Goal: Task Accomplishment & Management: Manage account settings

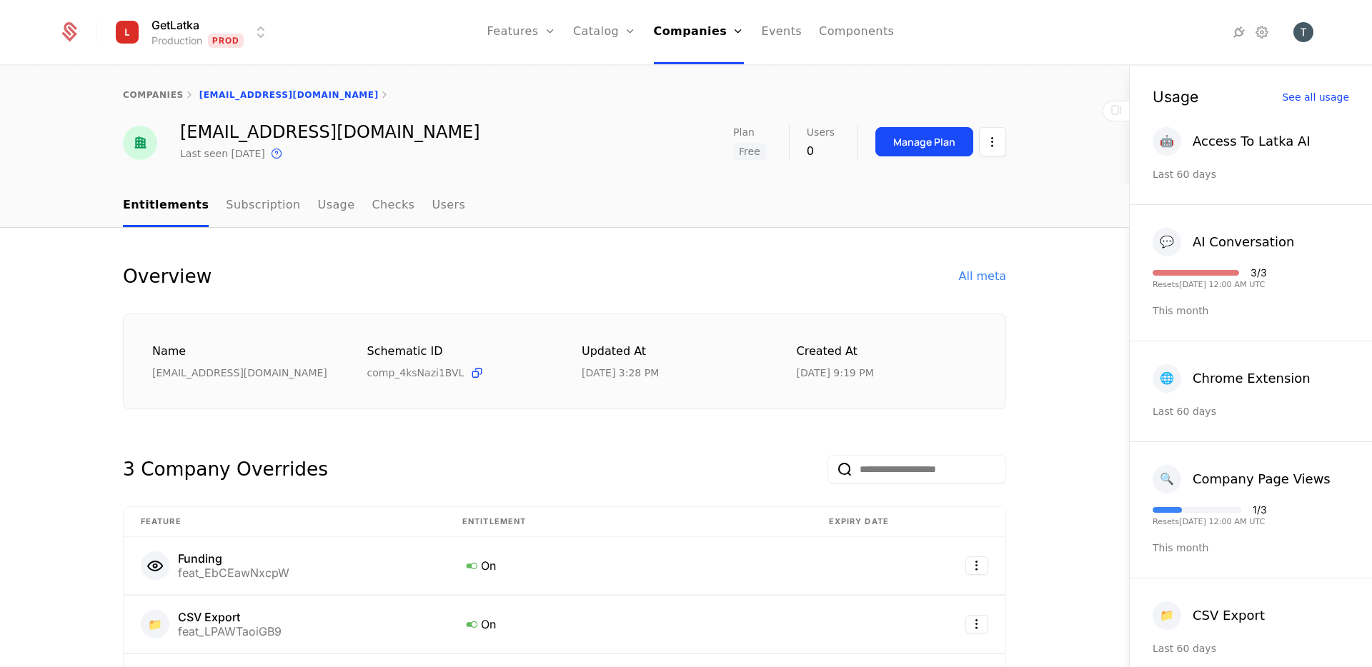
select select "**"
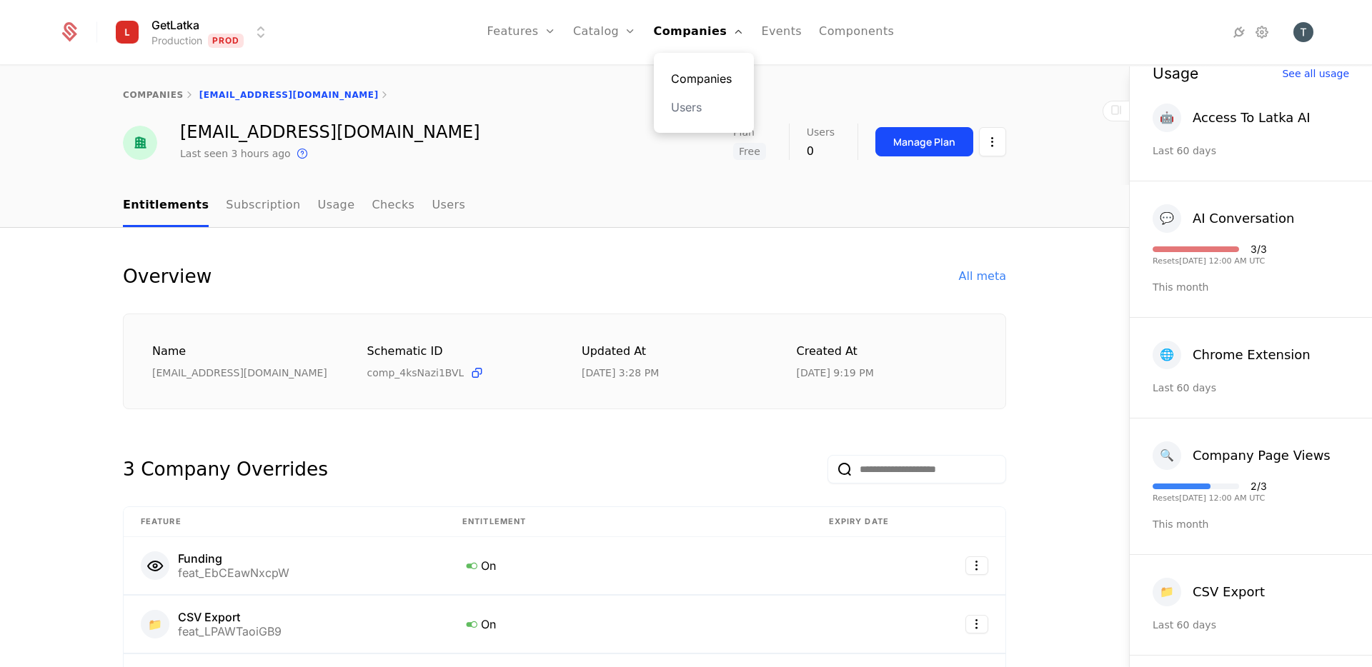
click at [696, 81] on link "Companies" at bounding box center [704, 78] width 66 height 17
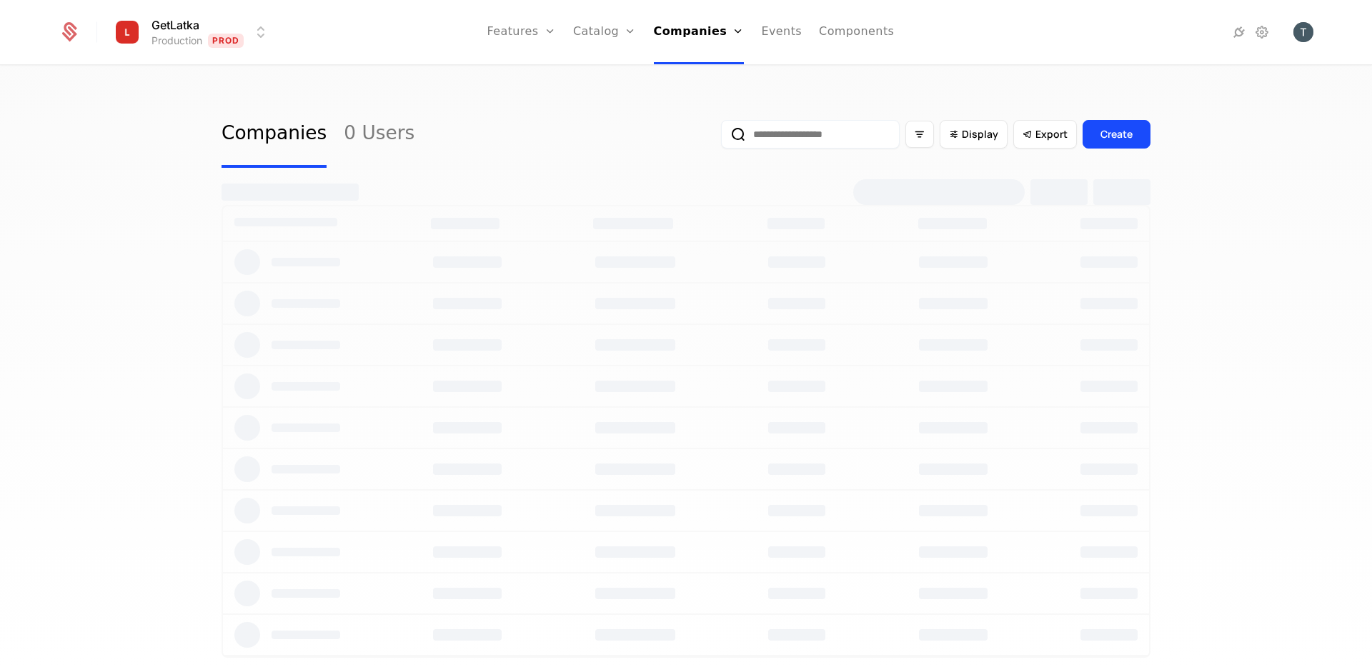
select select "**"
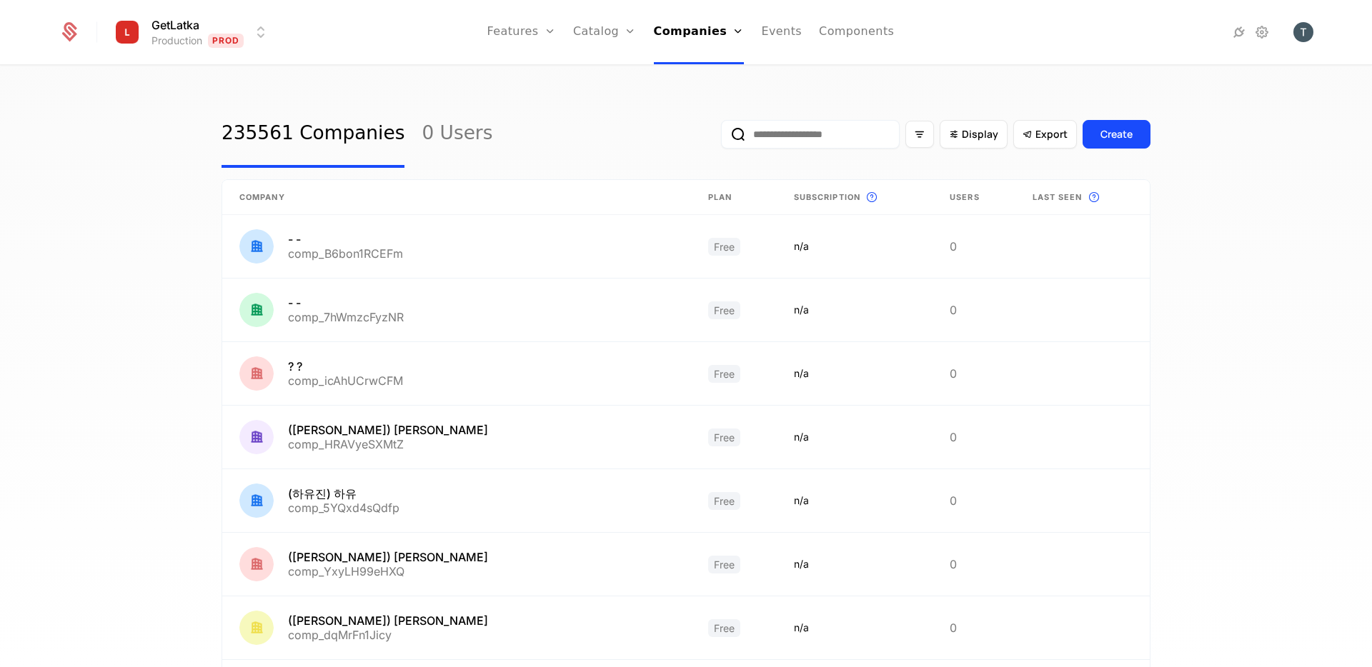
click at [799, 132] on input "email" at bounding box center [810, 134] width 179 height 29
paste input "**********"
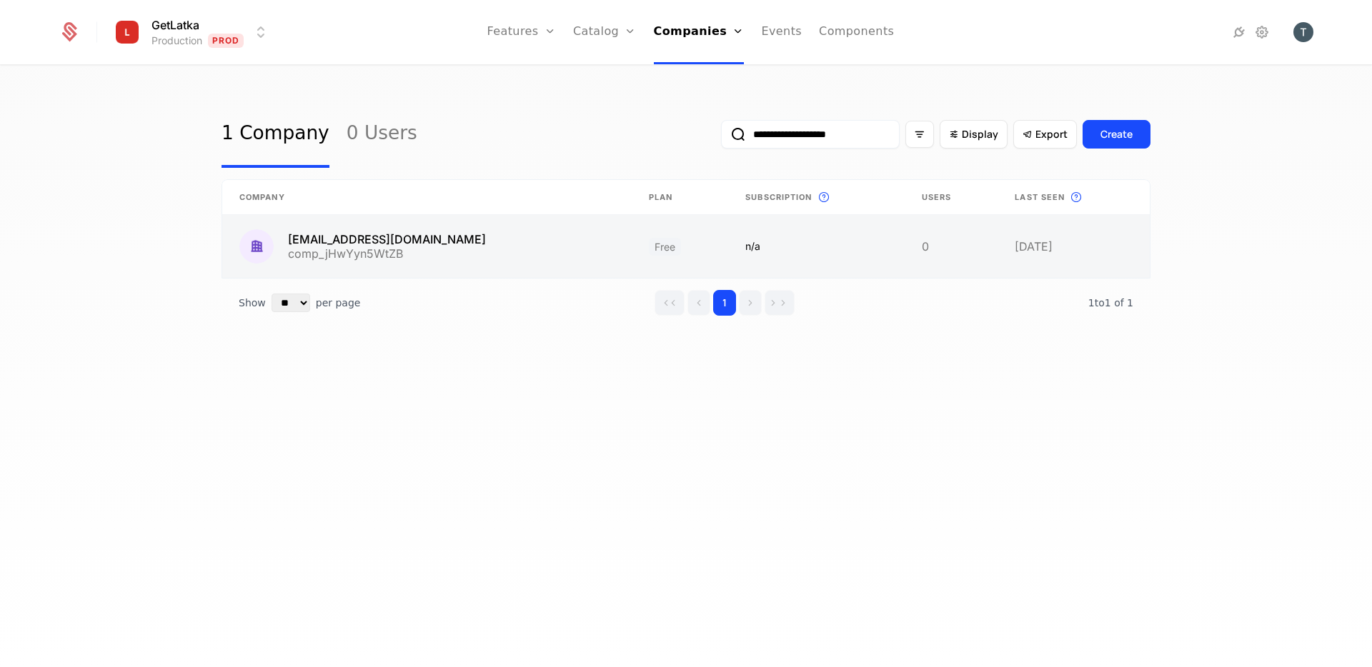
type input "**********"
click at [553, 234] on link at bounding box center [426, 246] width 409 height 63
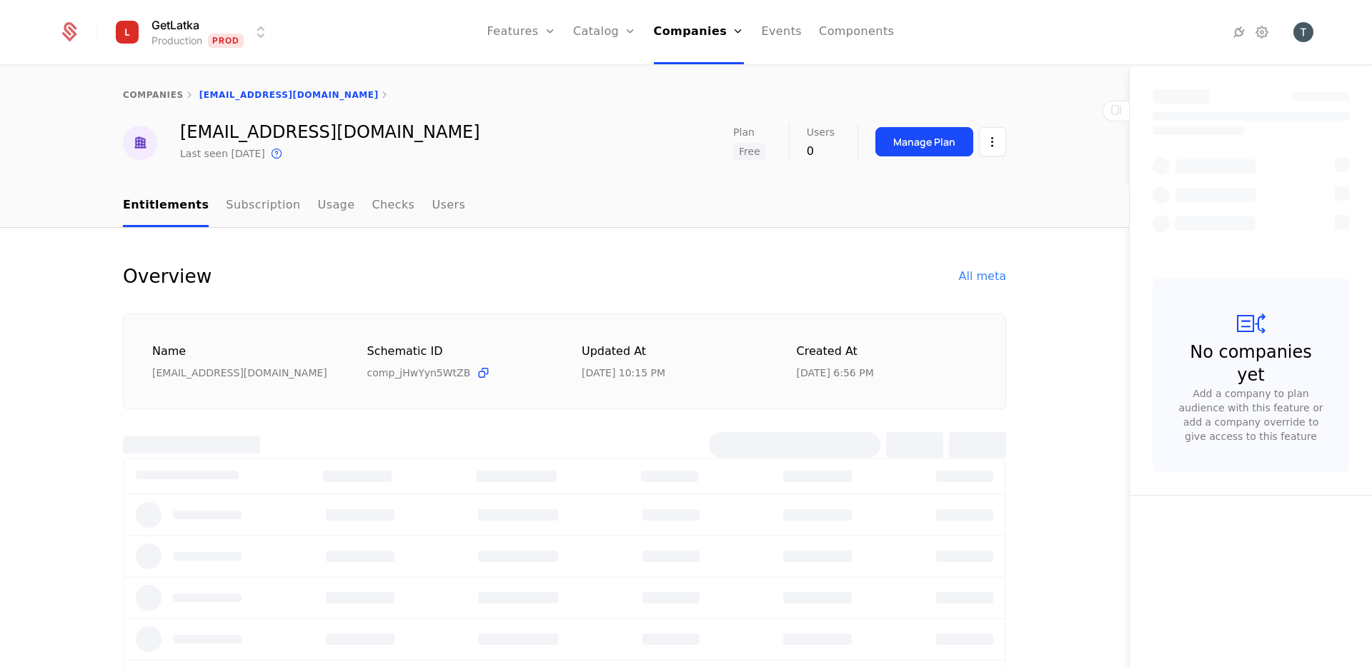
select select "**"
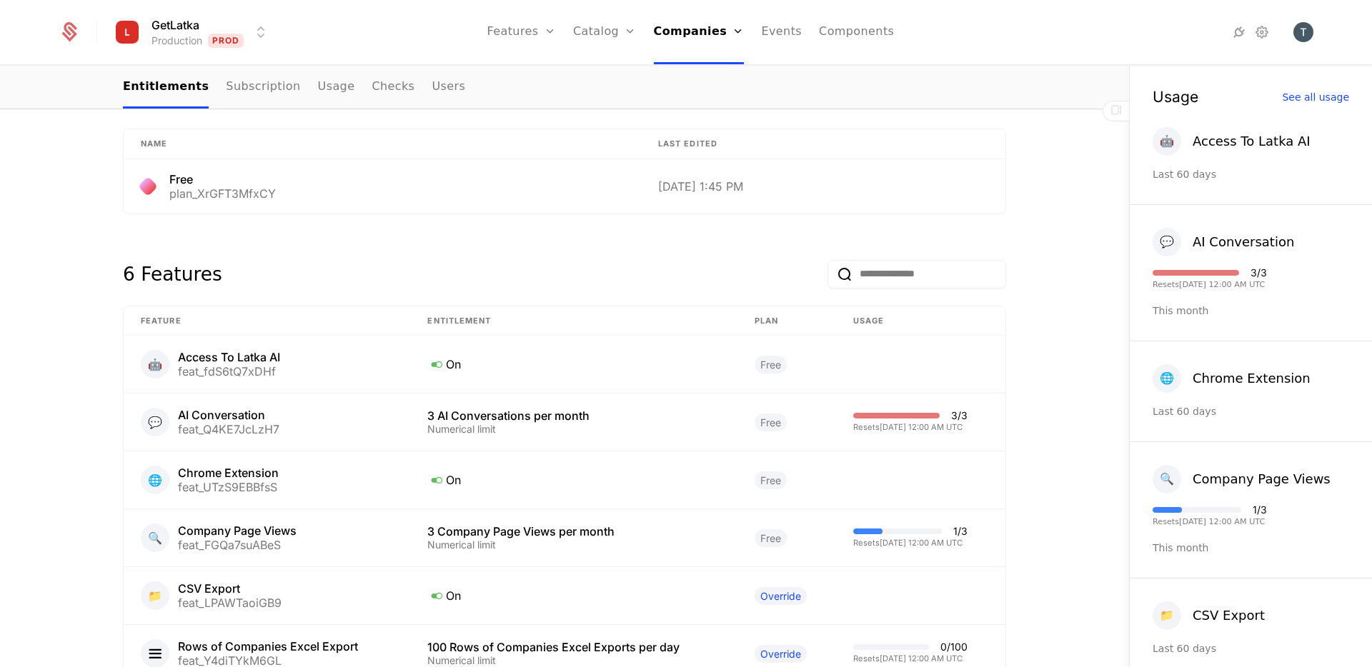
scroll to position [965, 0]
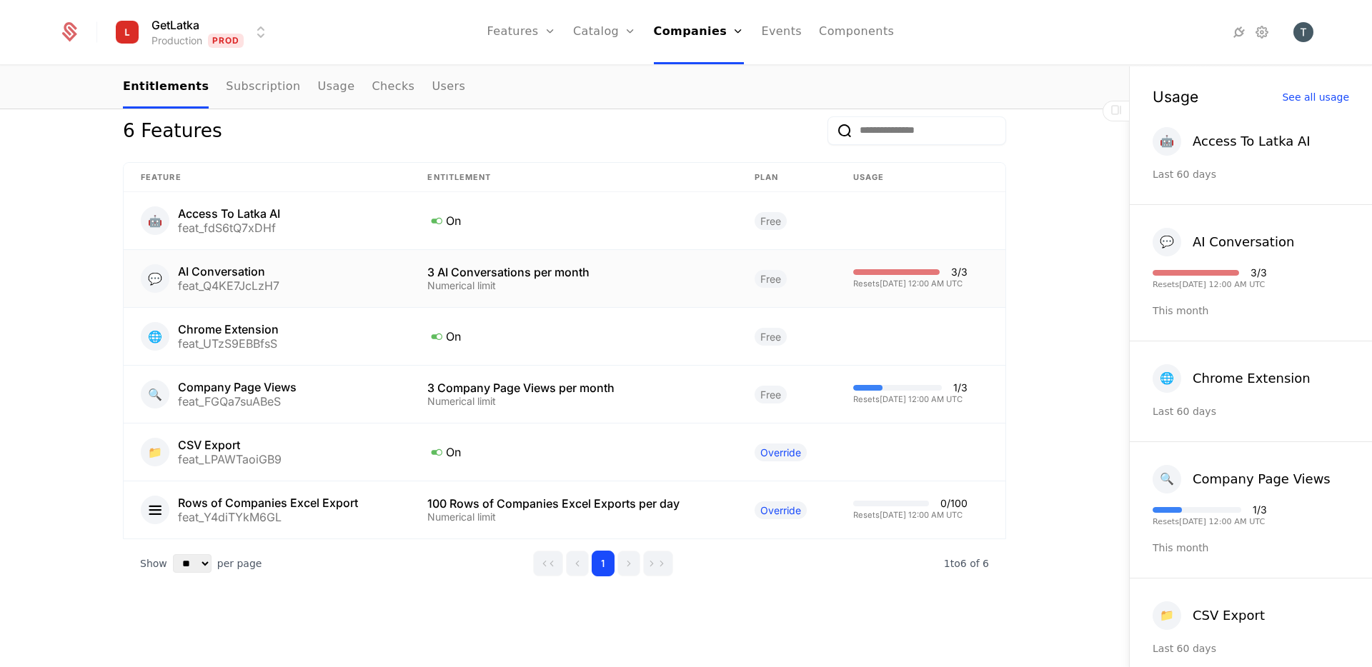
click at [876, 283] on div "Resets 10/1/2025, 12:00 AM UTC" at bounding box center [910, 284] width 114 height 8
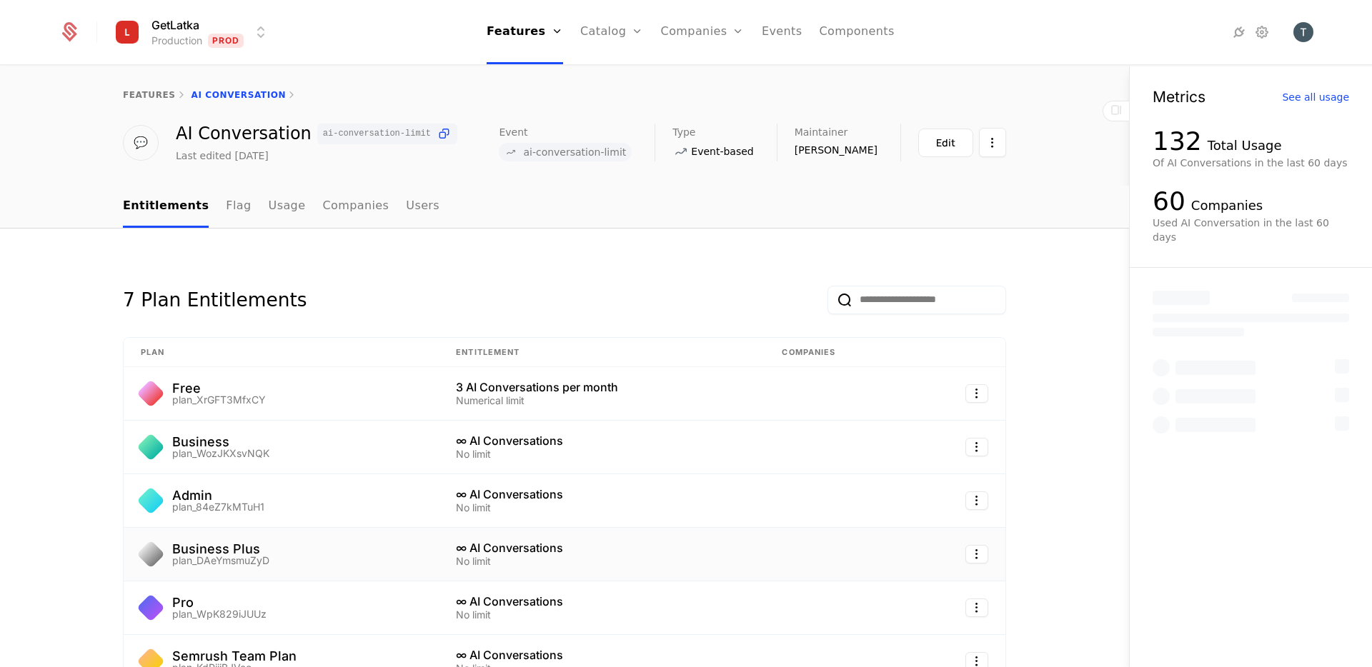
scroll to position [167, 0]
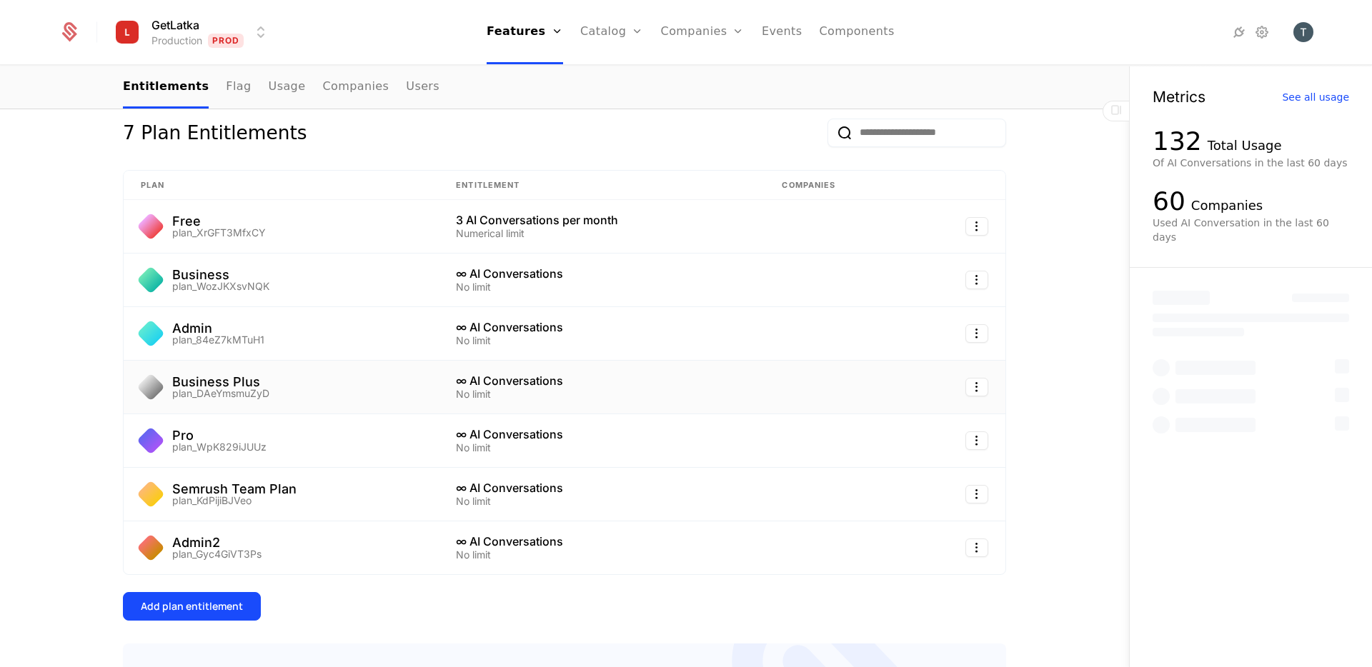
select select "**"
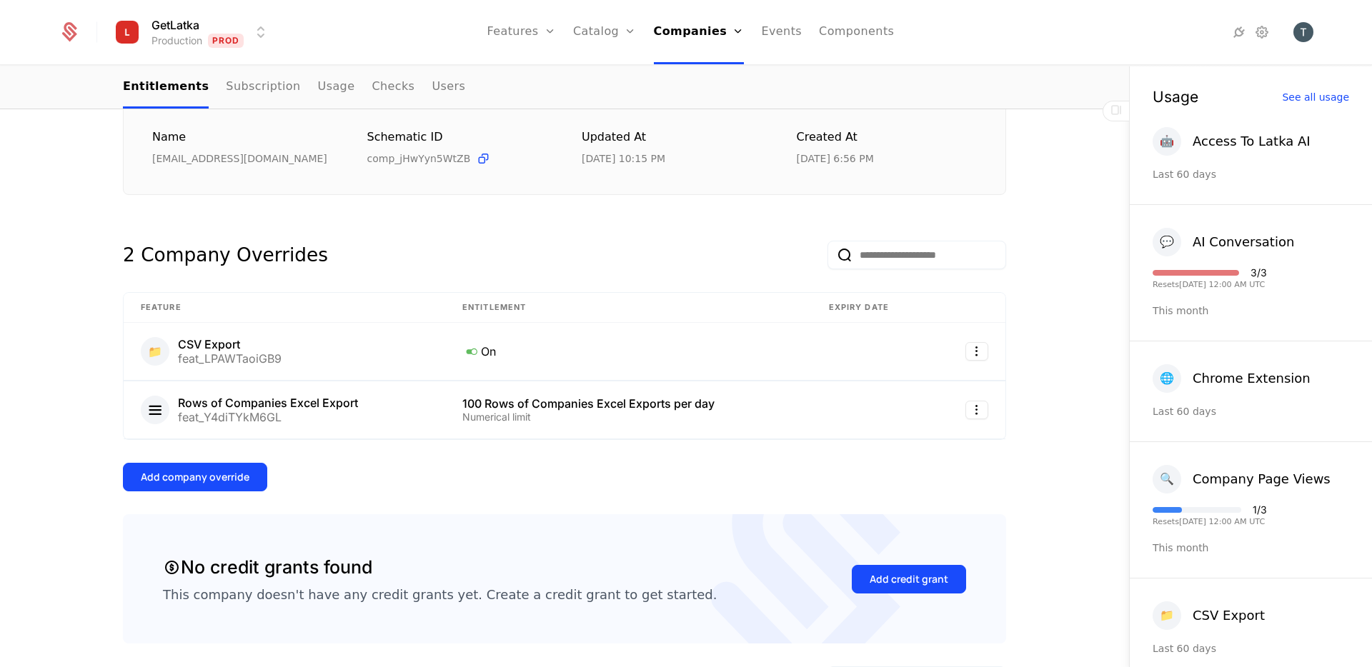
scroll to position [214, 0]
click at [160, 476] on div "Add company override" at bounding box center [195, 478] width 109 height 14
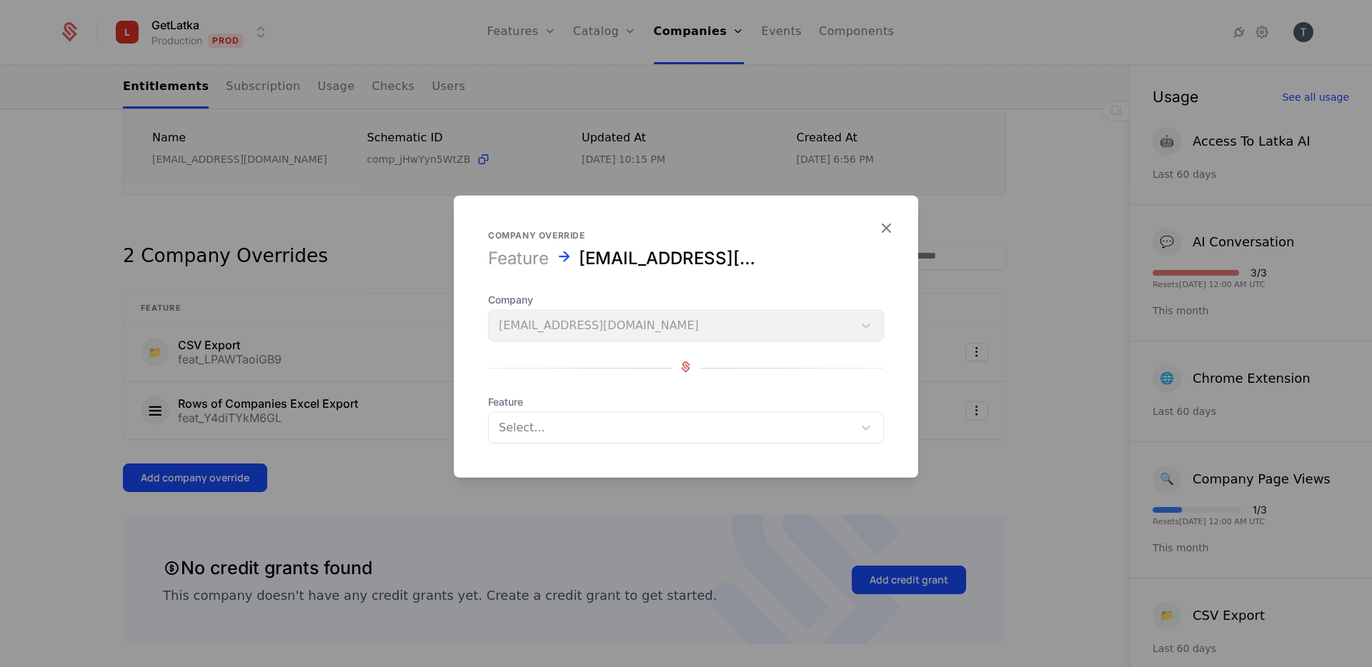
click at [575, 457] on form "Company override Feature tsovakwork@gmail.com Company tsovakwork@gmail.com Feat…" at bounding box center [686, 337] width 464 height 282
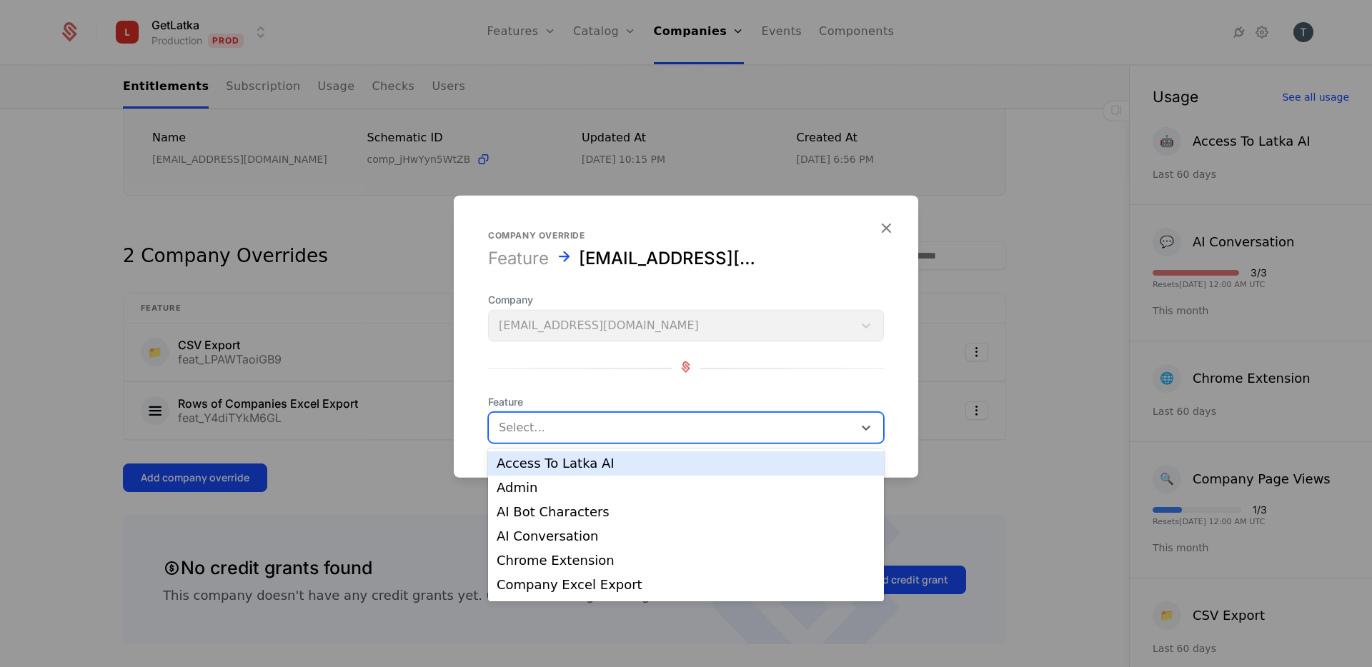
click at [575, 412] on div "Select..." at bounding box center [686, 427] width 396 height 31
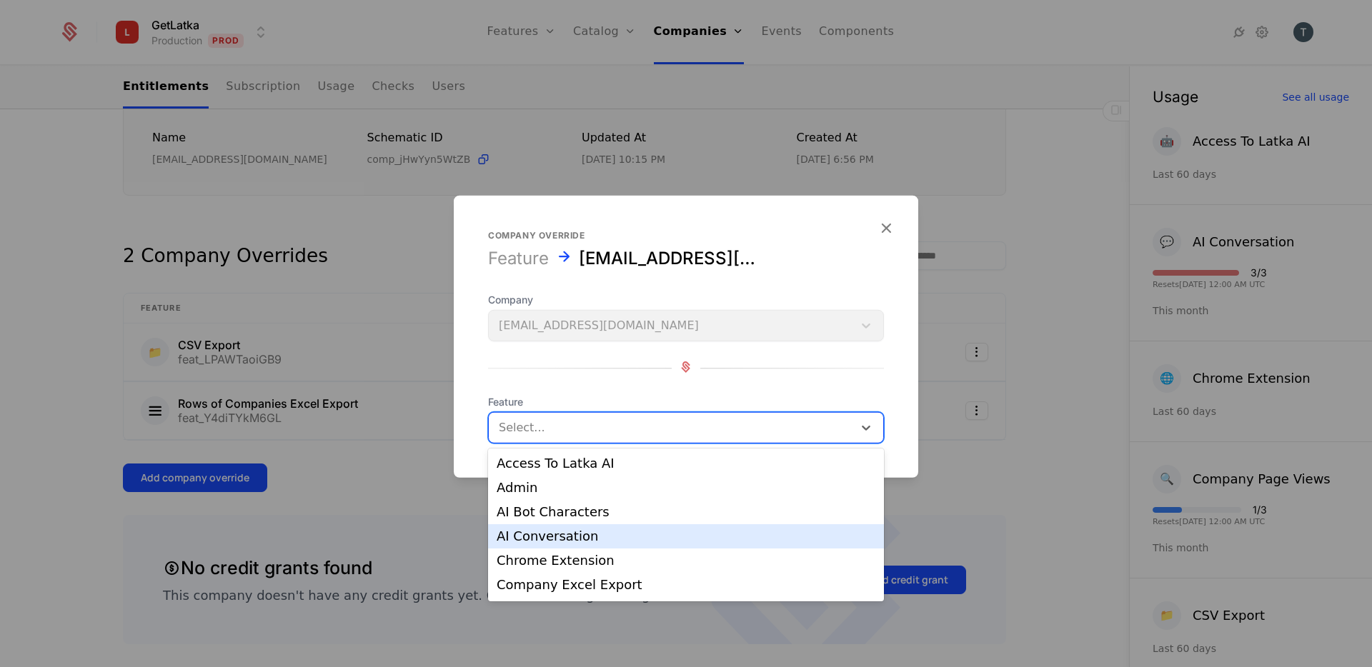
click at [629, 532] on div "AI Conversation" at bounding box center [686, 536] width 379 height 13
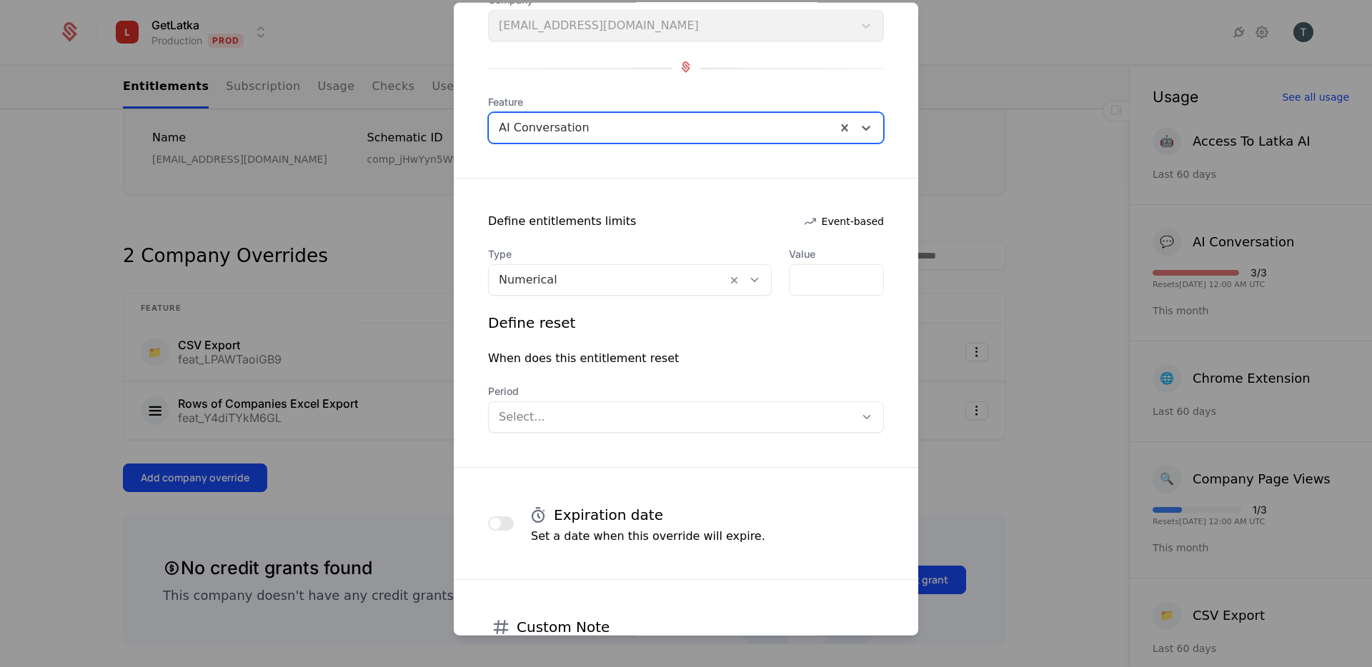
scroll to position [149, 0]
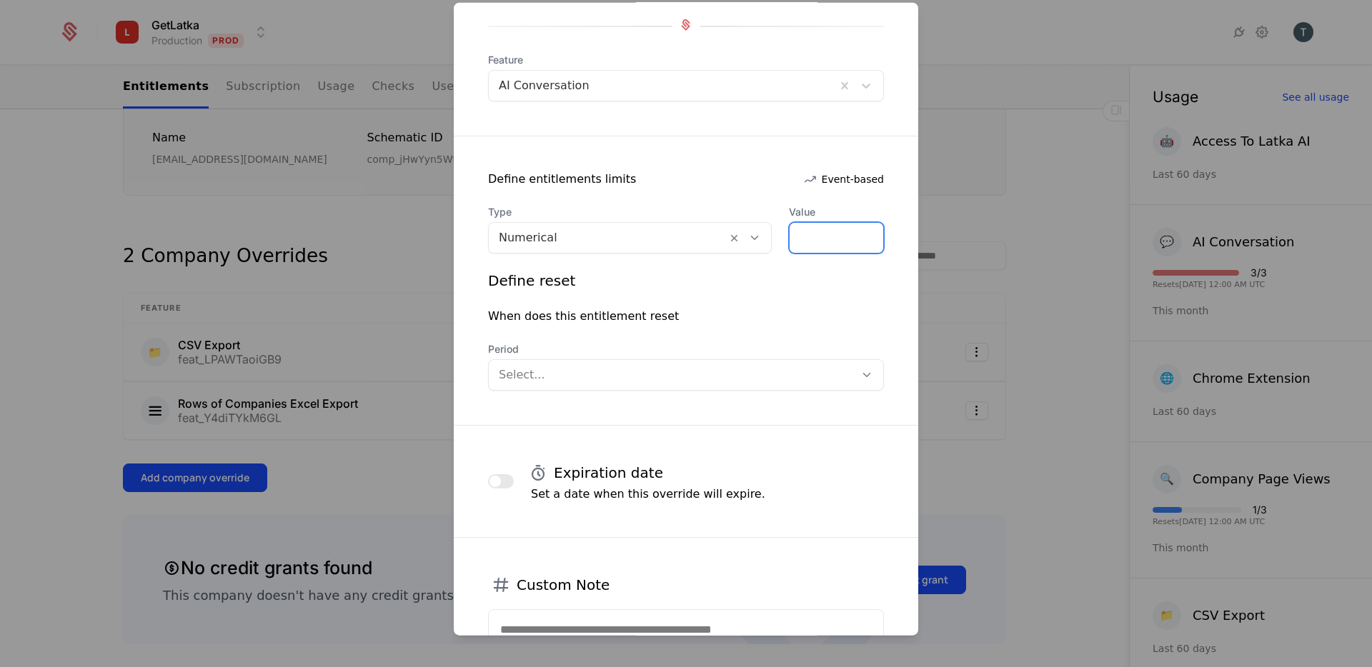
click at [807, 239] on input "*" at bounding box center [837, 238] width 94 height 30
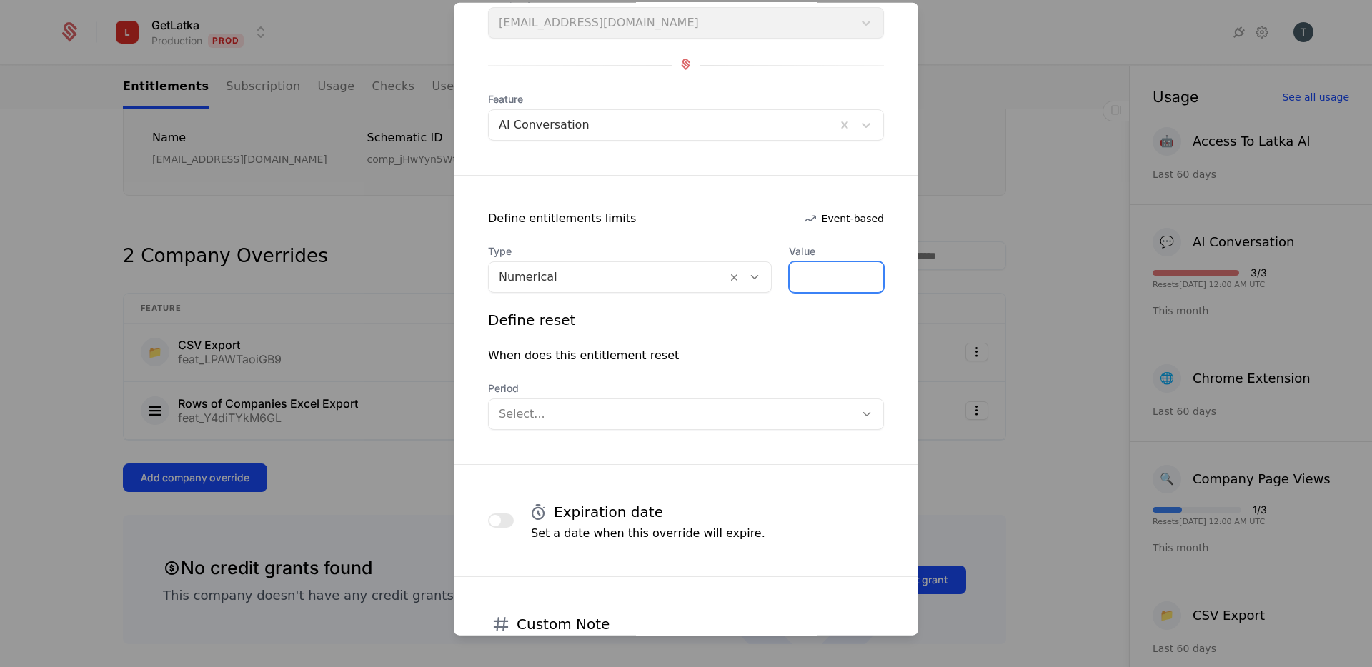
scroll to position [113, 0]
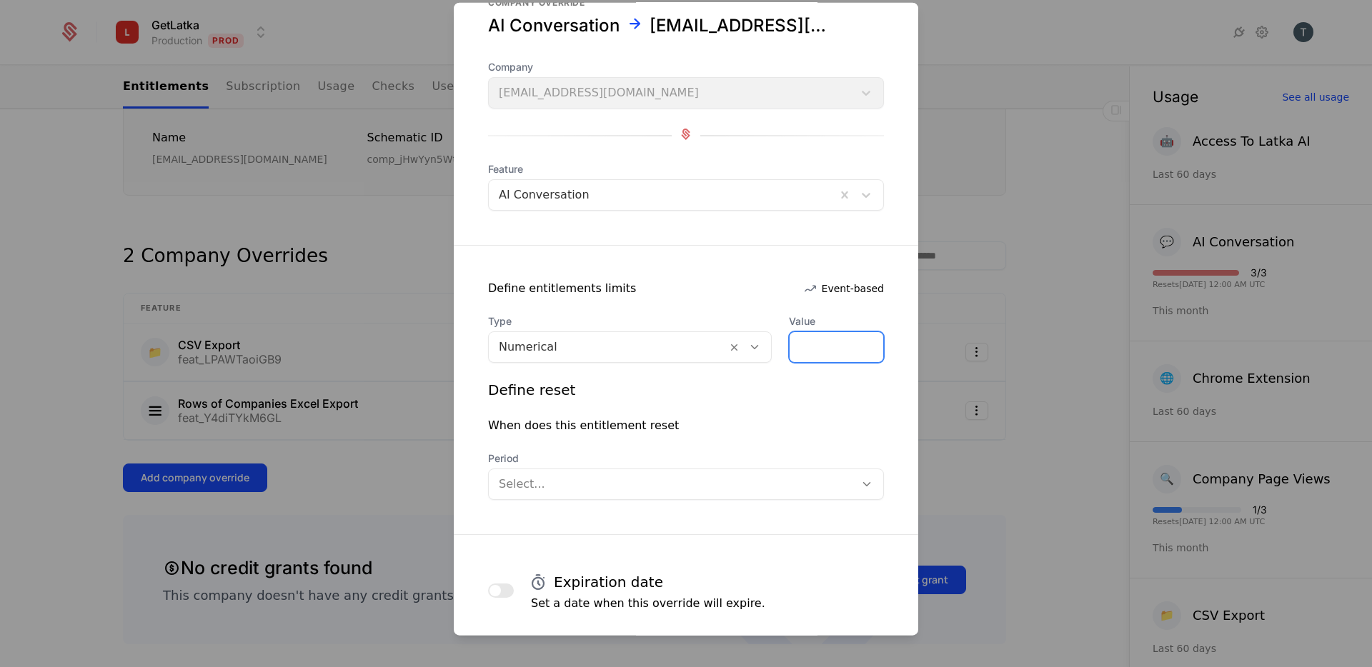
click at [842, 339] on input "*" at bounding box center [837, 347] width 94 height 30
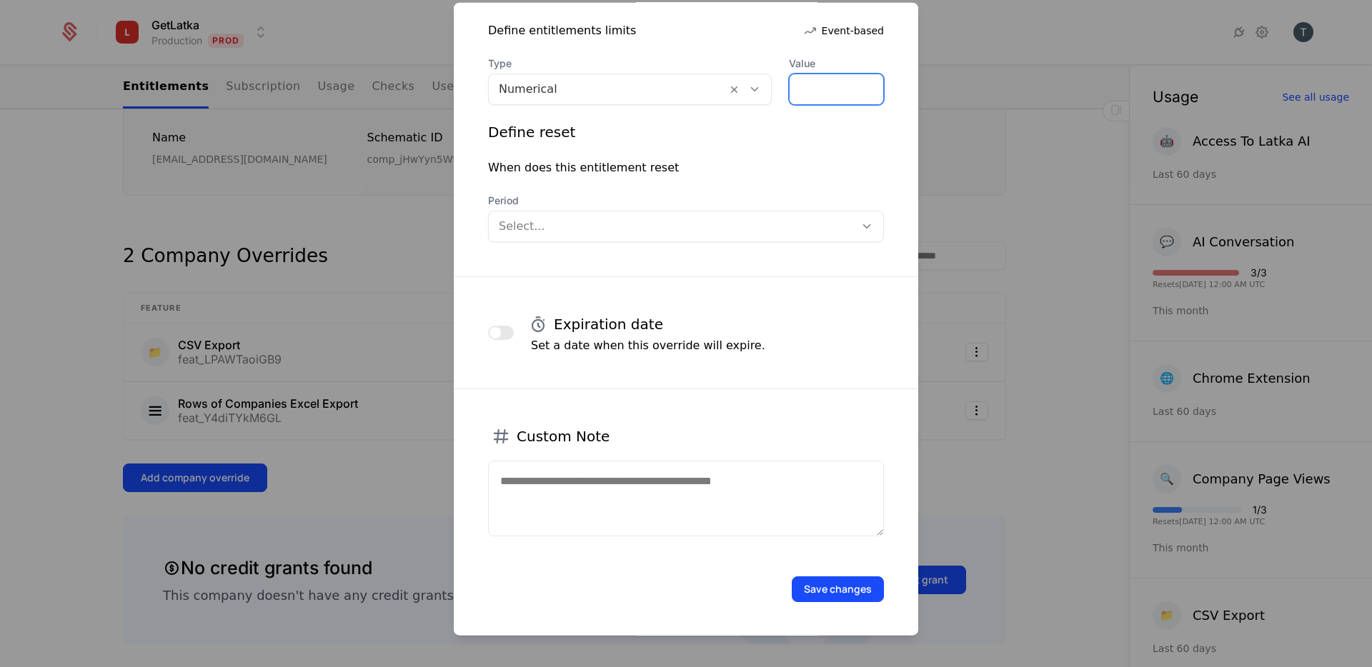
type input "*"
click at [859, 592] on button "Save changes" at bounding box center [838, 590] width 92 height 26
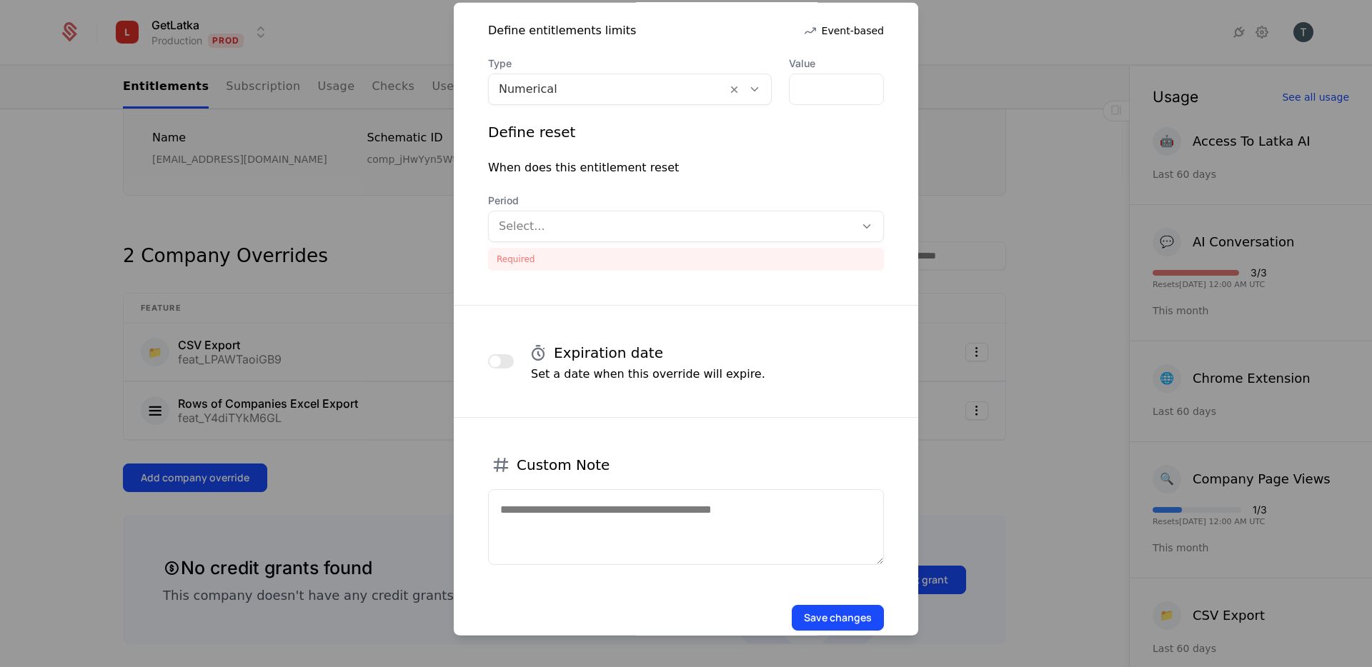
click at [604, 221] on div at bounding box center [672, 227] width 346 height 20
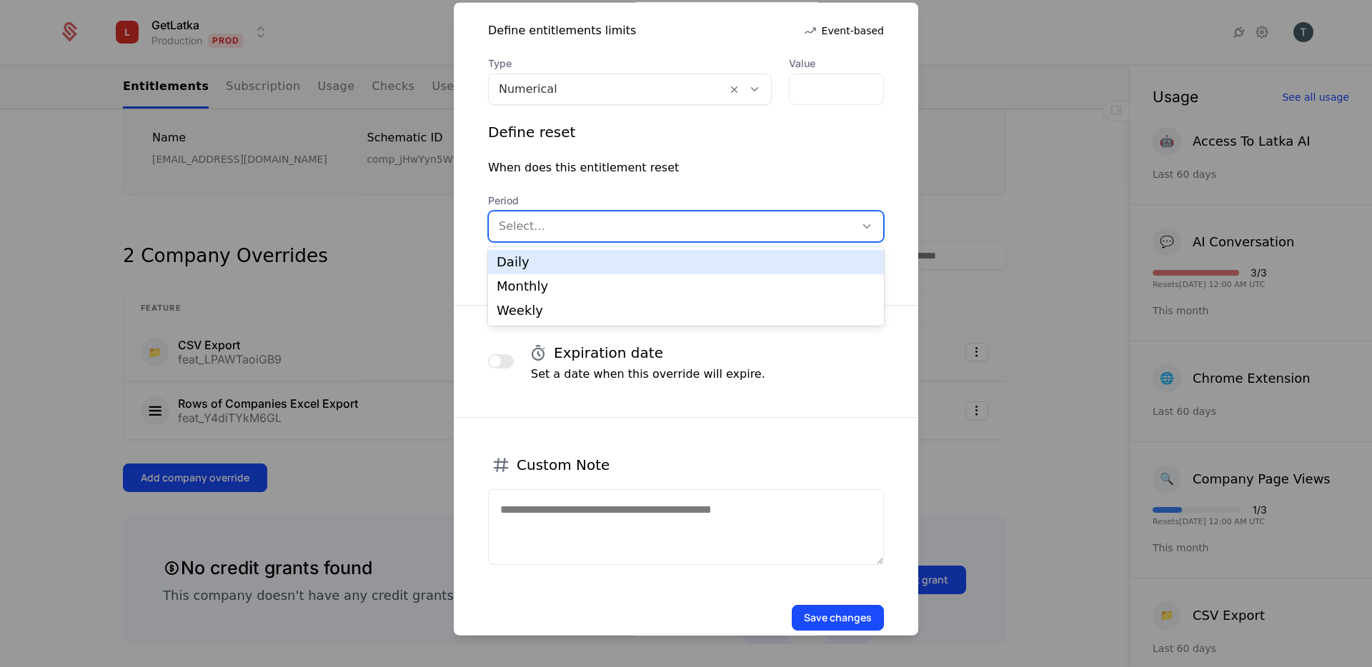
click at [587, 258] on div "Daily" at bounding box center [686, 262] width 379 height 13
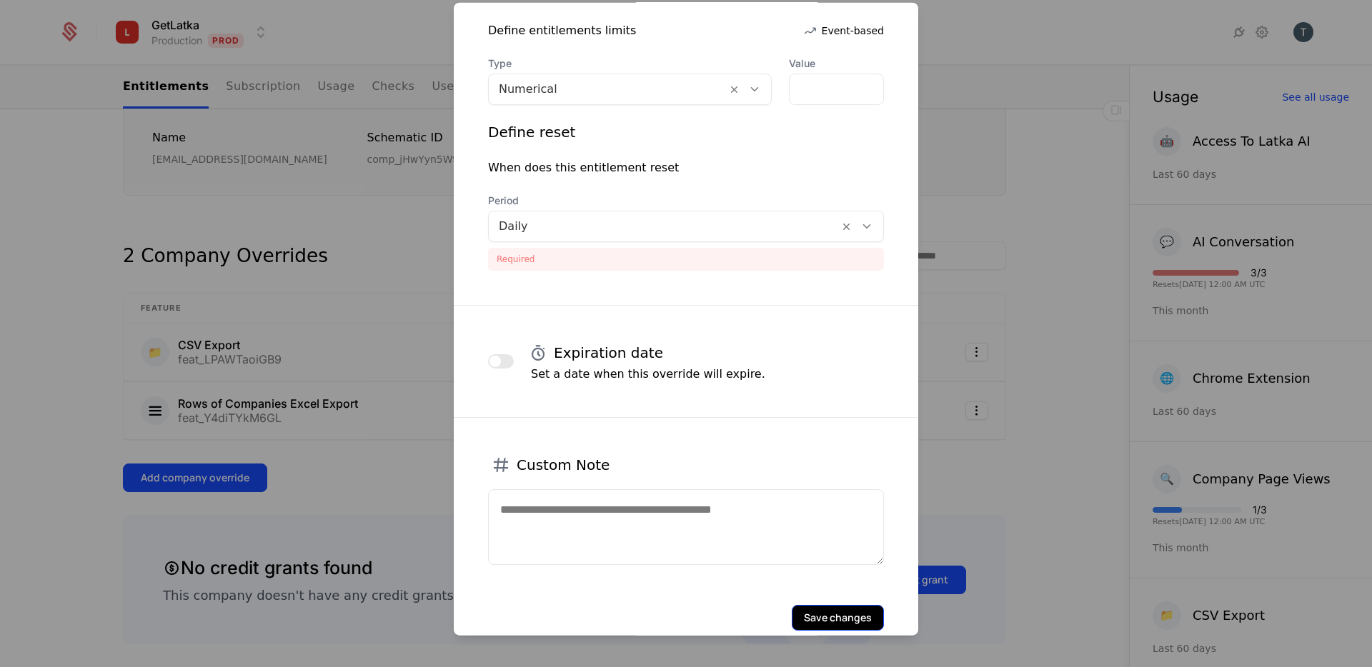
click at [865, 622] on button "Save changes" at bounding box center [838, 618] width 92 height 26
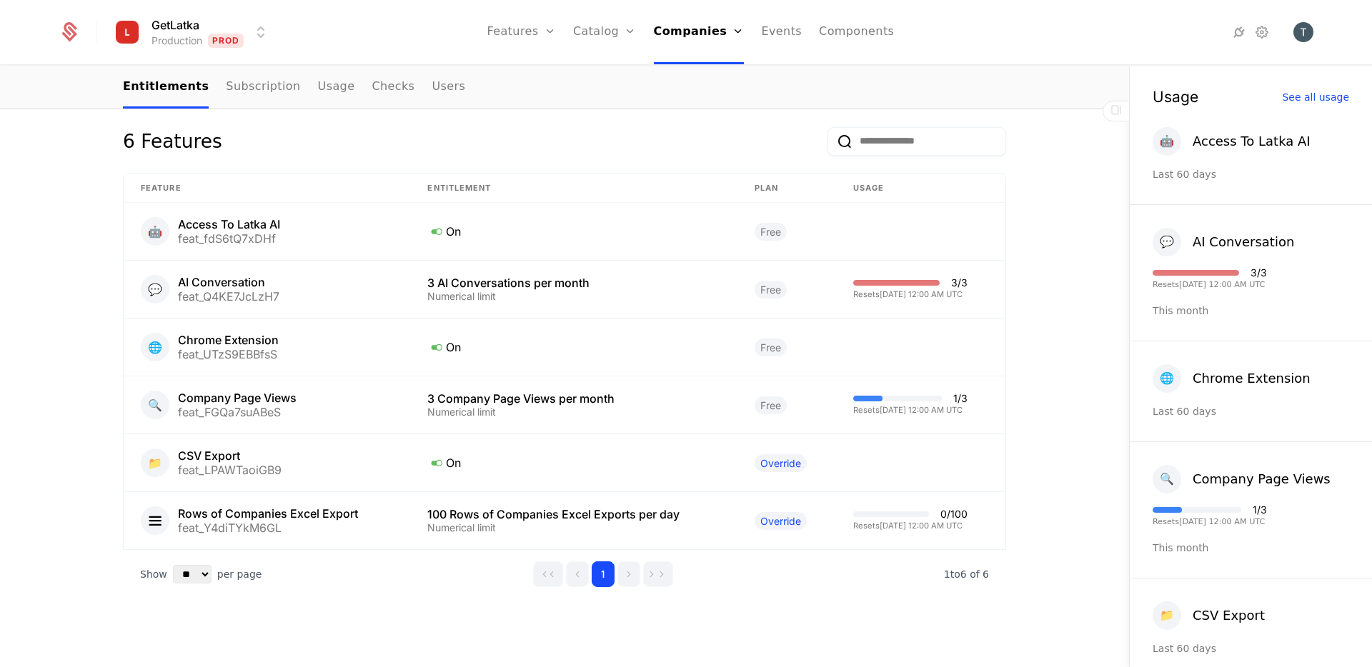
scroll to position [1023, 0]
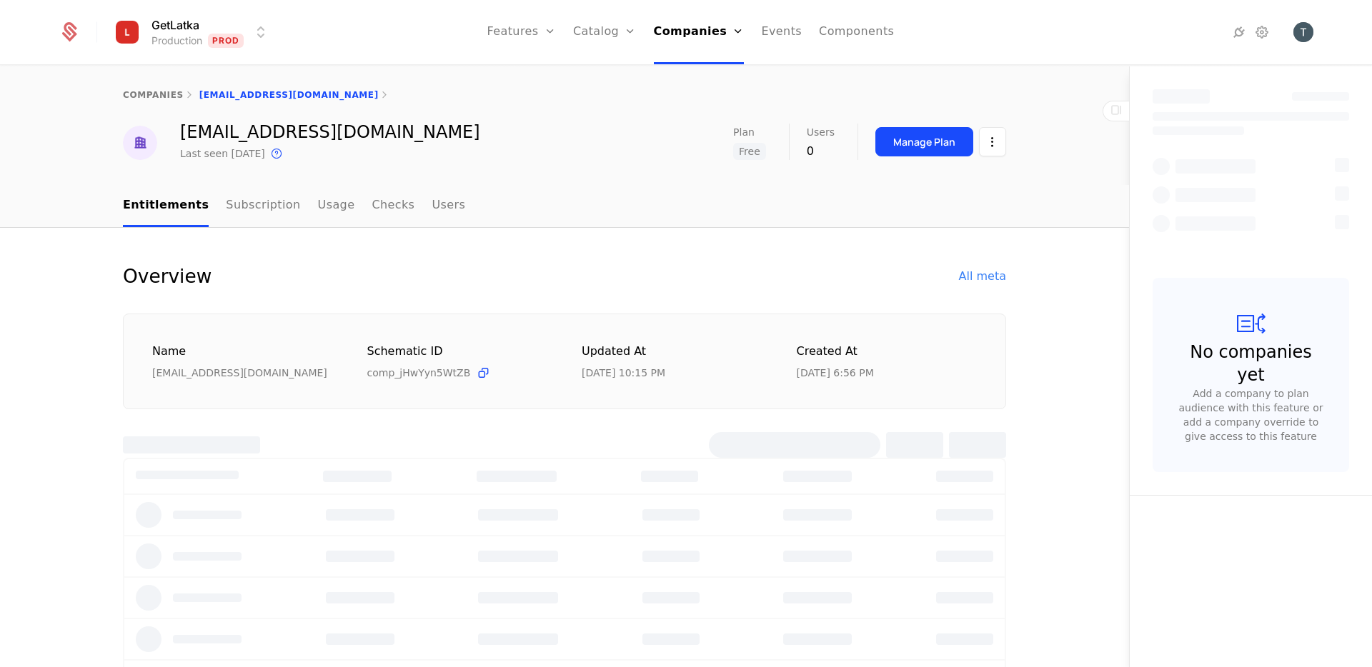
select select "**"
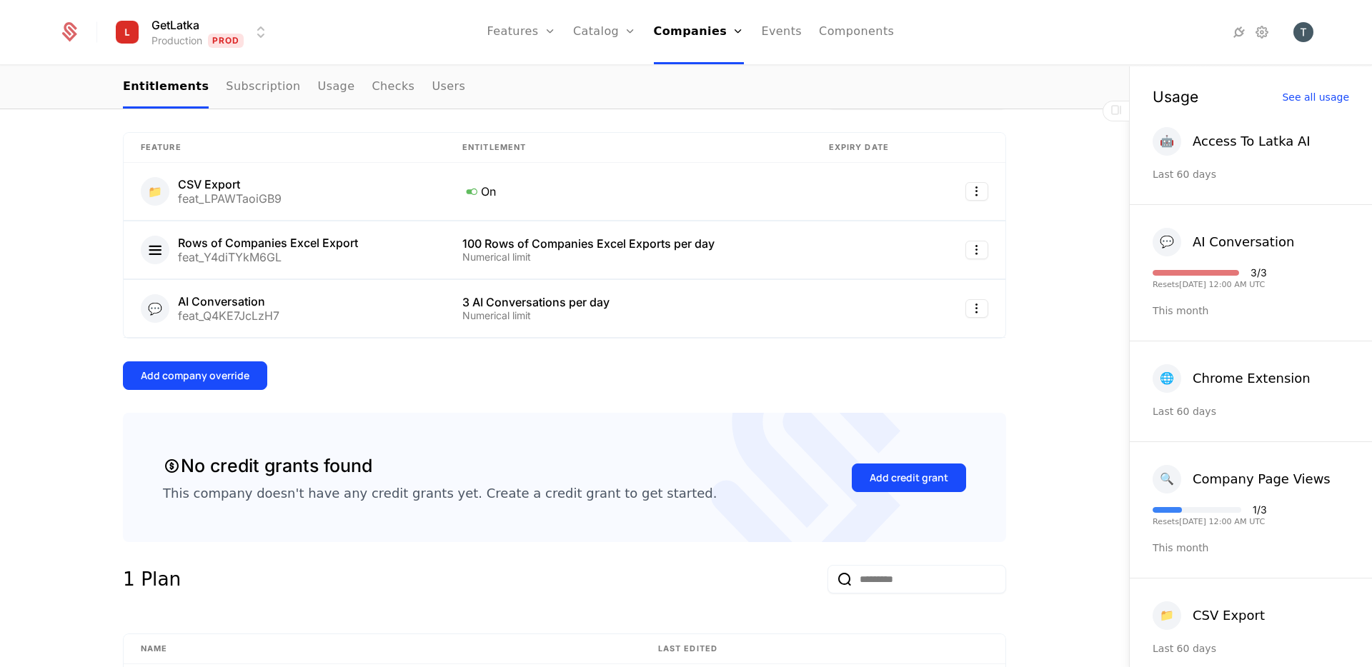
scroll to position [339, 0]
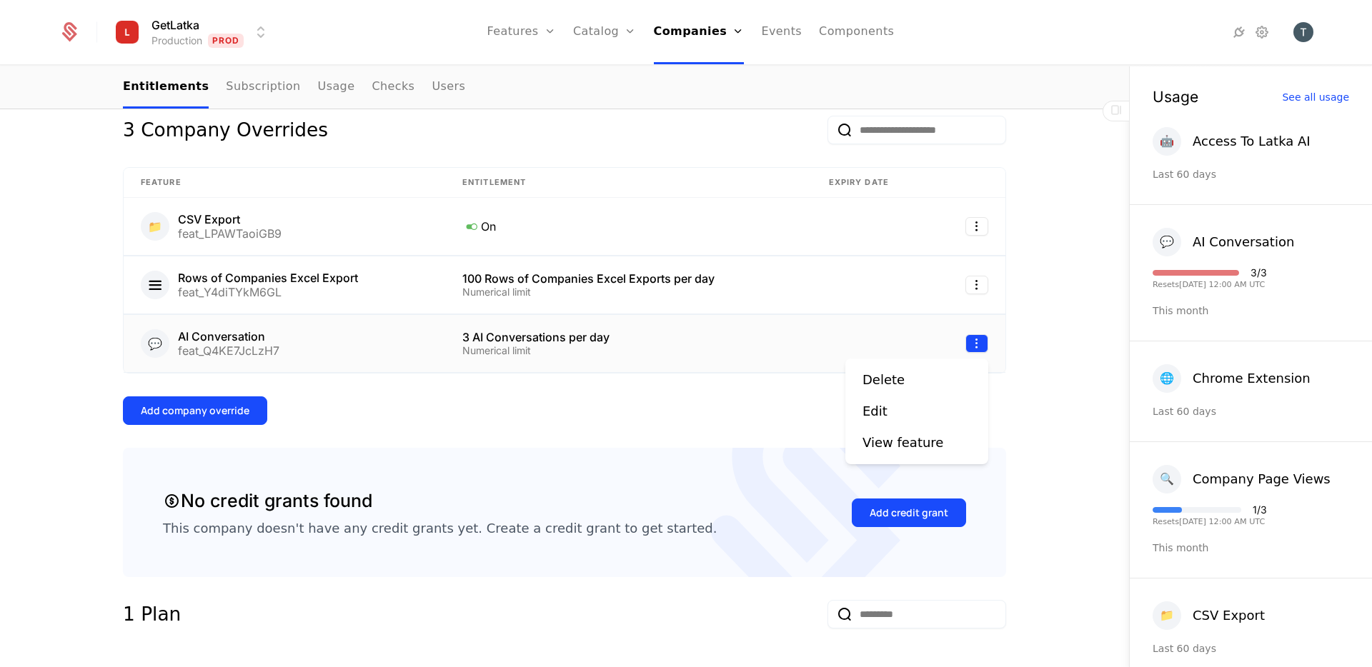
click at [982, 349] on html "GetLatka Production Prod Features Features Flags Catalog Plans Add Ons Credits …" at bounding box center [686, 333] width 1372 height 667
click at [899, 402] on div "Edit" at bounding box center [917, 412] width 109 height 20
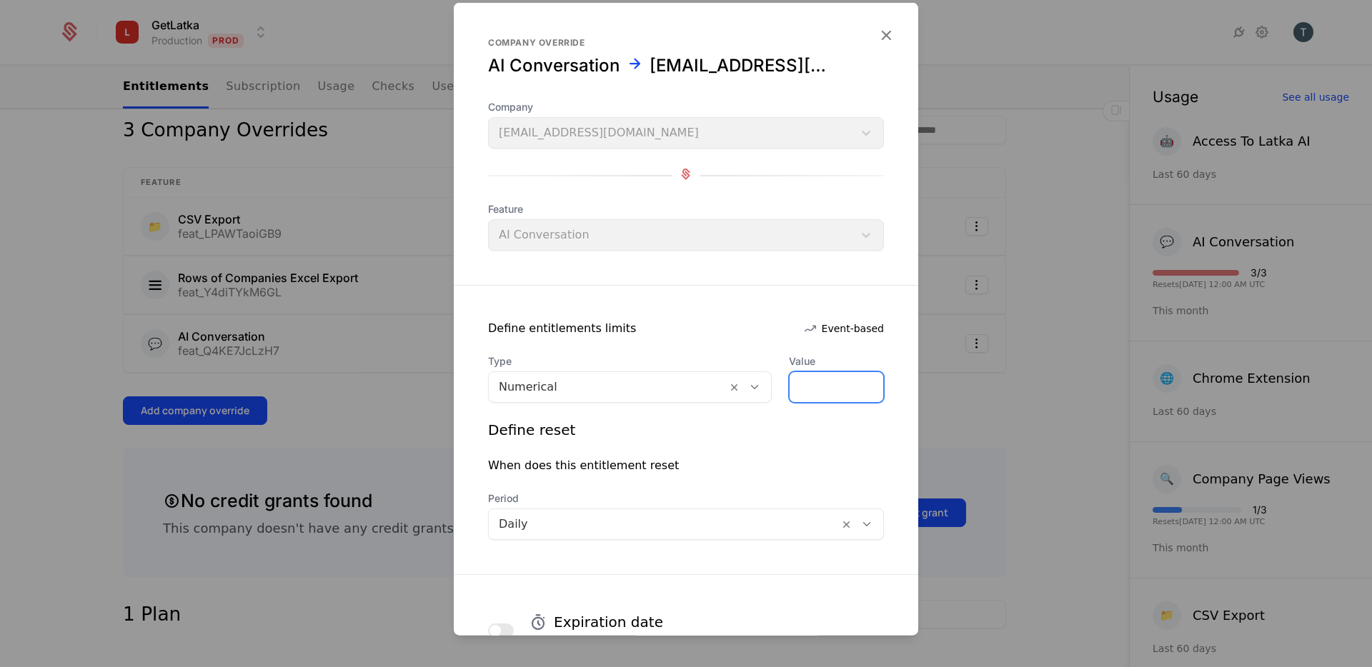
click at [820, 382] on input "*" at bounding box center [837, 387] width 94 height 30
type input "*"
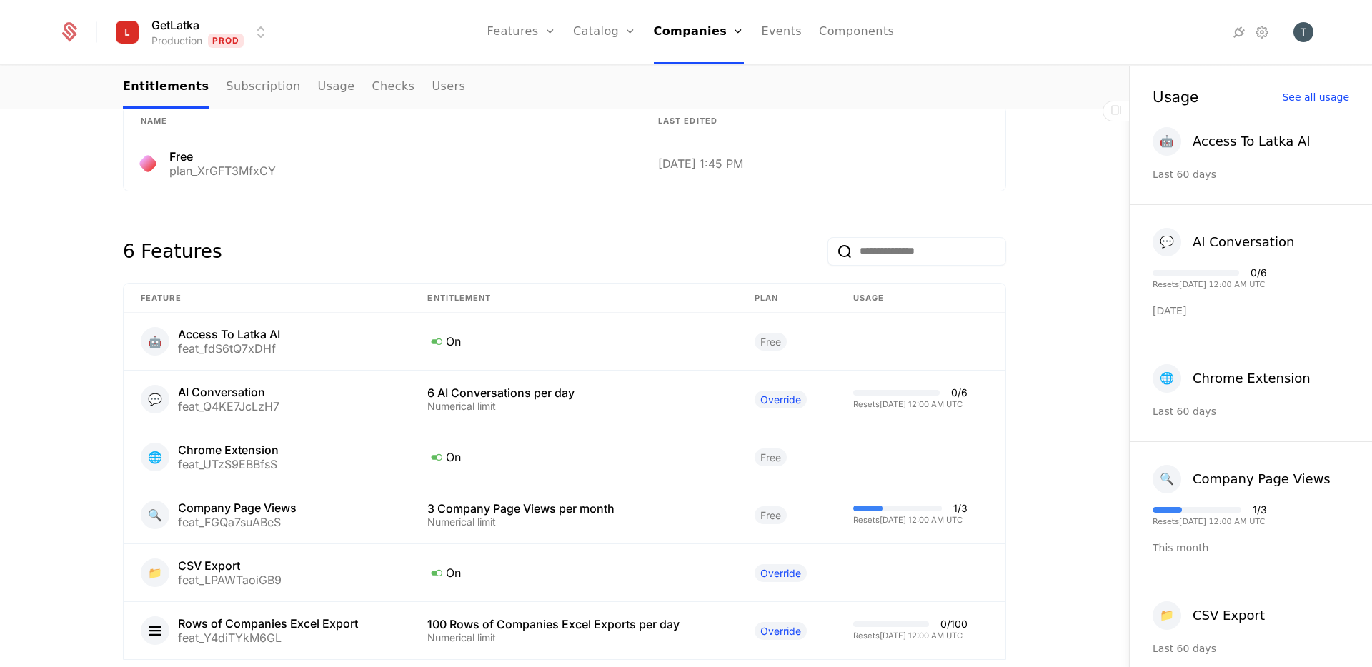
scroll to position [1023, 0]
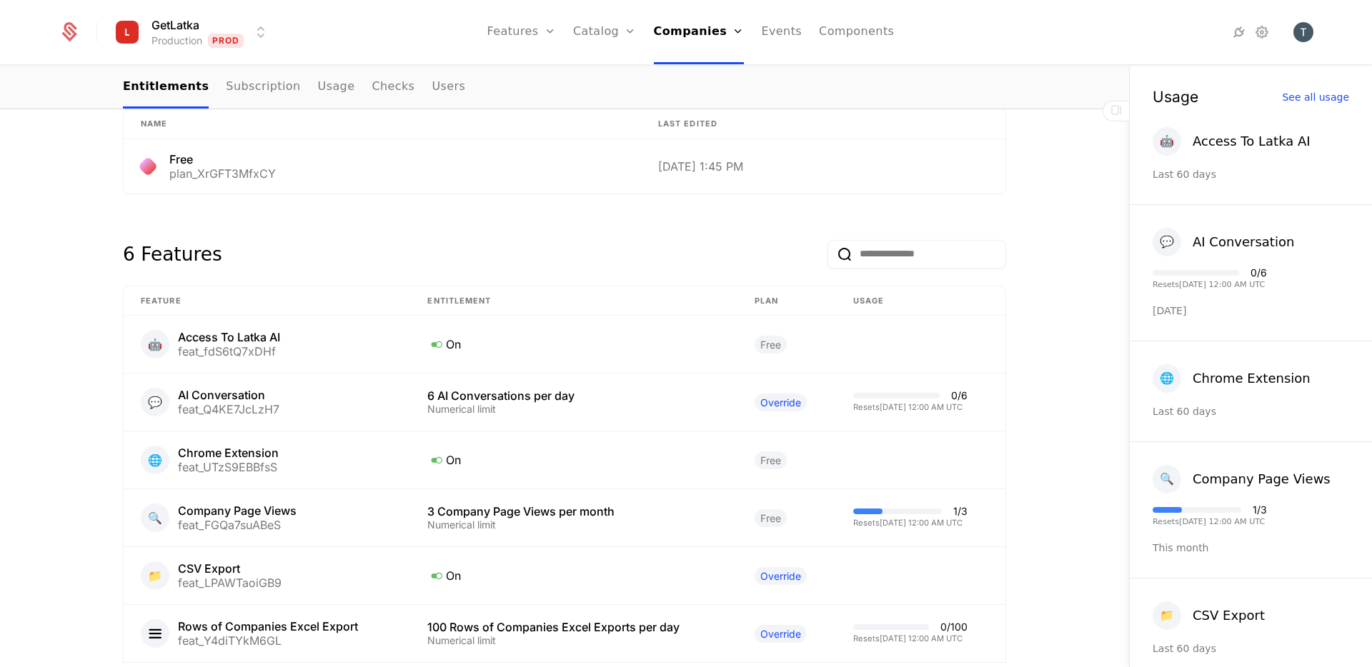
scroll to position [903, 0]
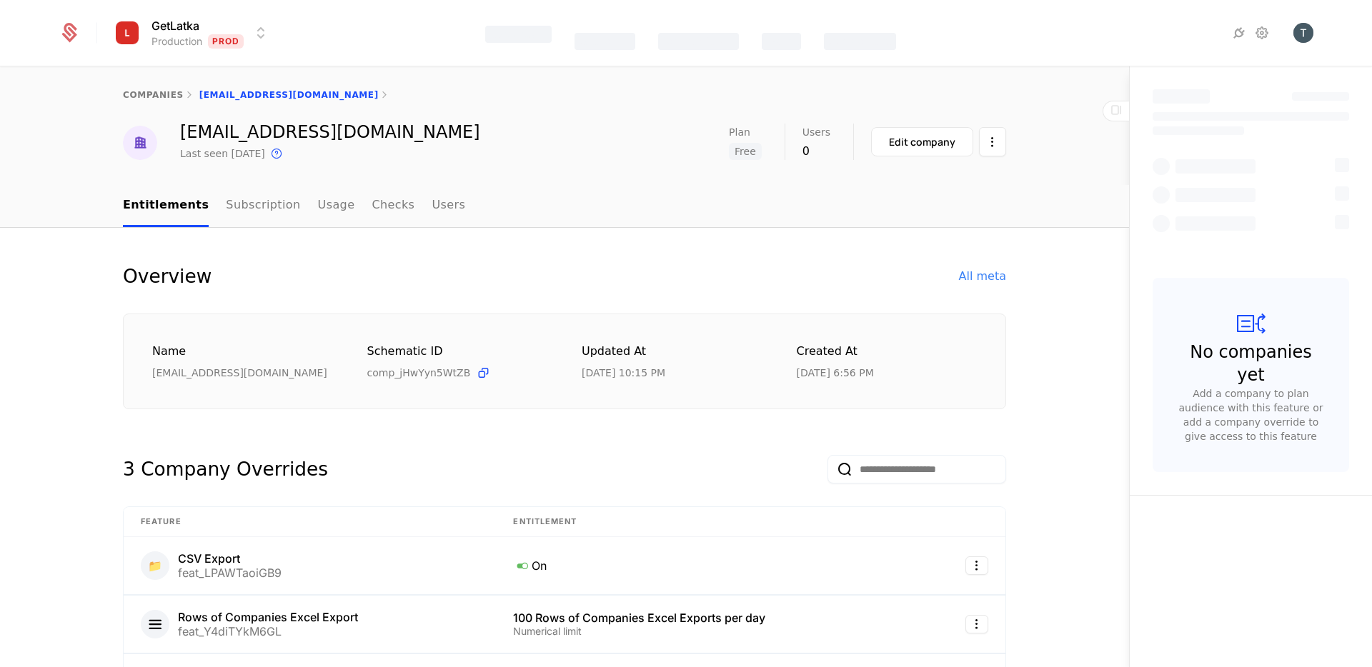
select select "**"
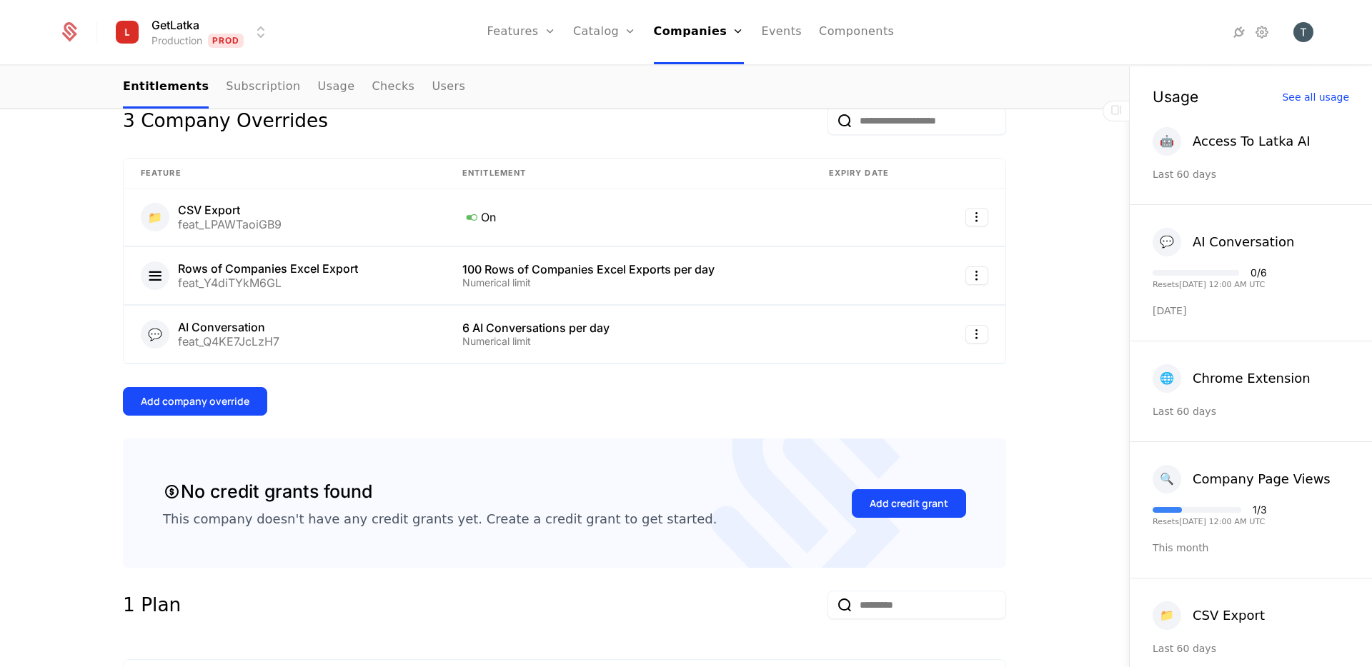
scroll to position [262, 0]
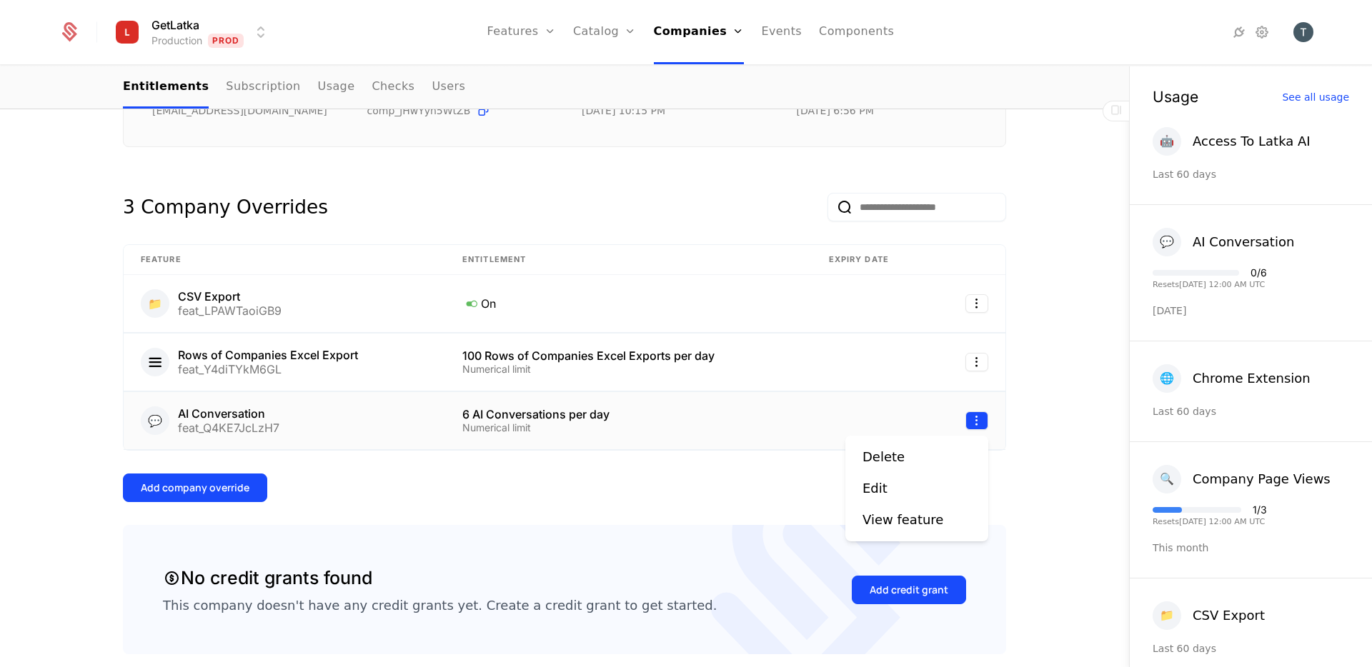
click at [987, 412] on html "GetLatka Production Prod Features Features Flags Catalog Plans Add Ons Credits …" at bounding box center [686, 333] width 1372 height 667
click at [918, 484] on div "Edit" at bounding box center [917, 489] width 109 height 20
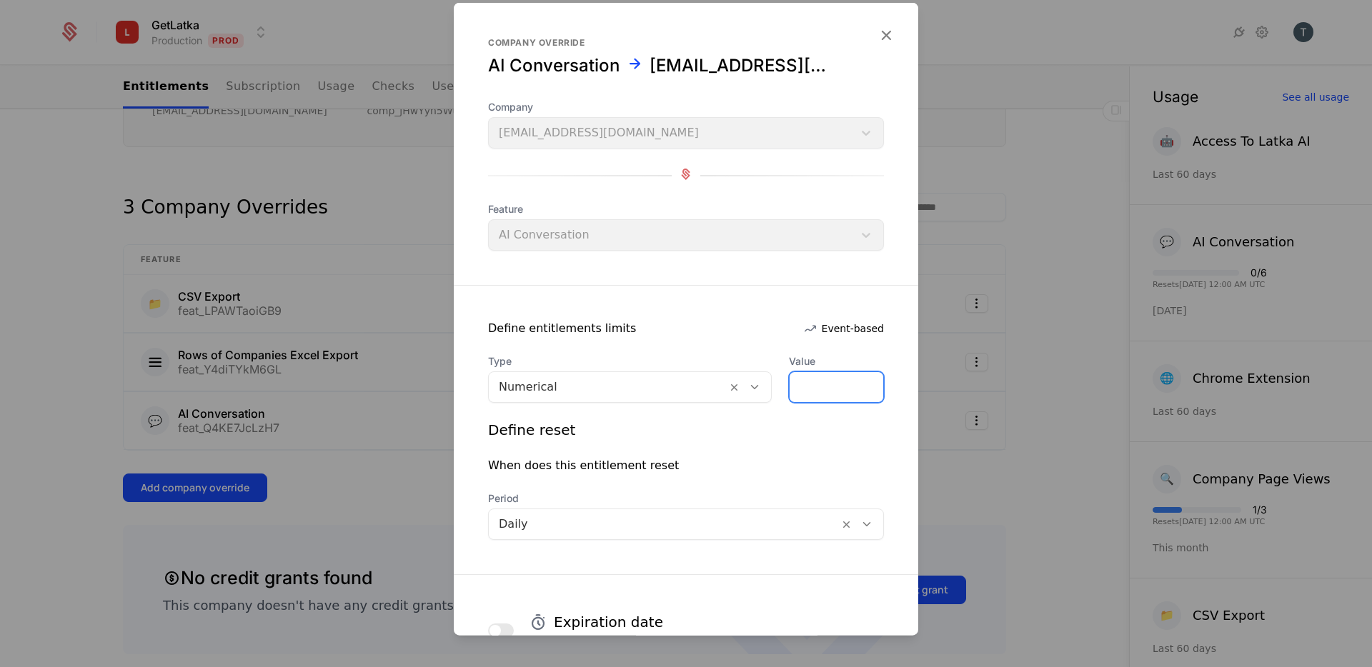
click at [823, 384] on input "*" at bounding box center [837, 387] width 94 height 30
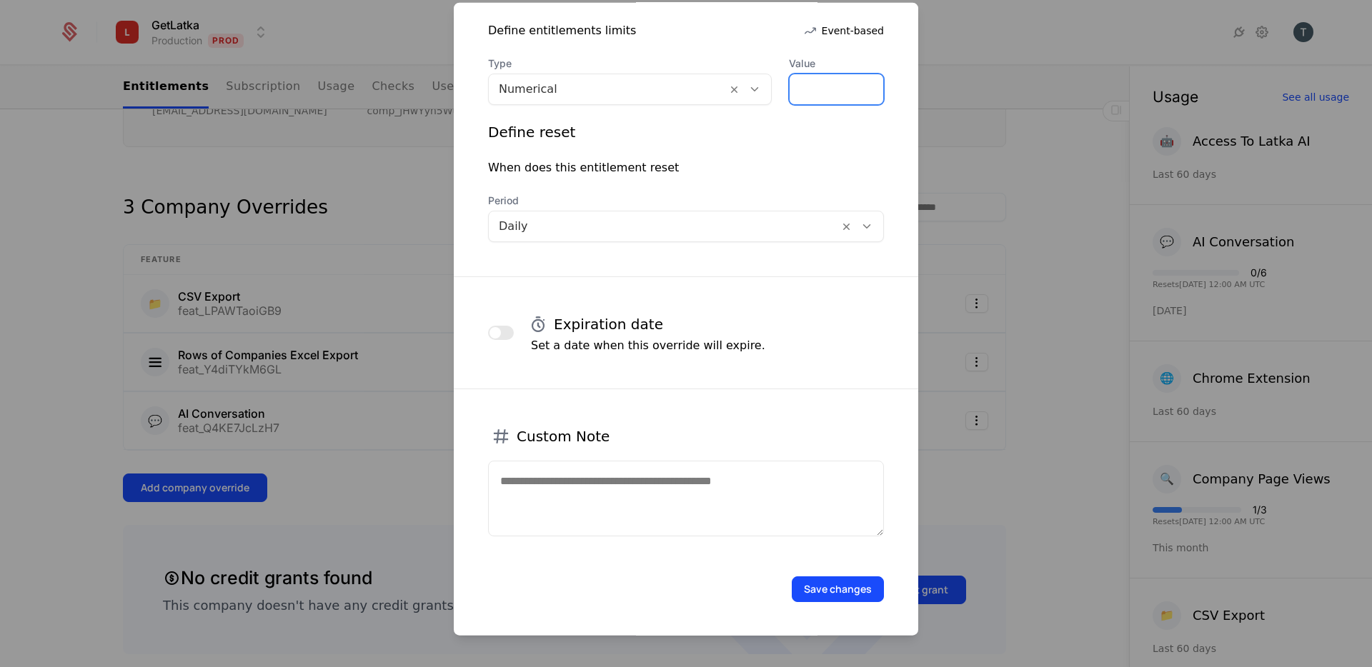
type input "*"
click at [870, 595] on button "Save changes" at bounding box center [838, 590] width 92 height 26
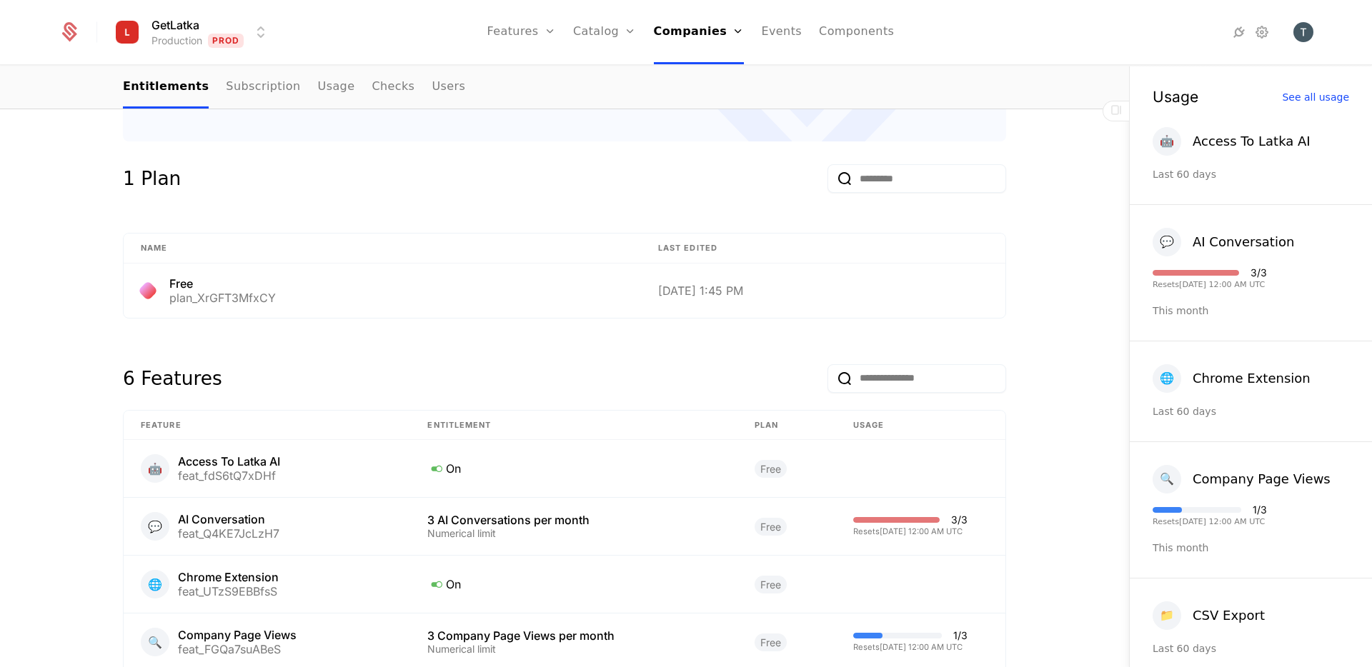
scroll to position [764, 0]
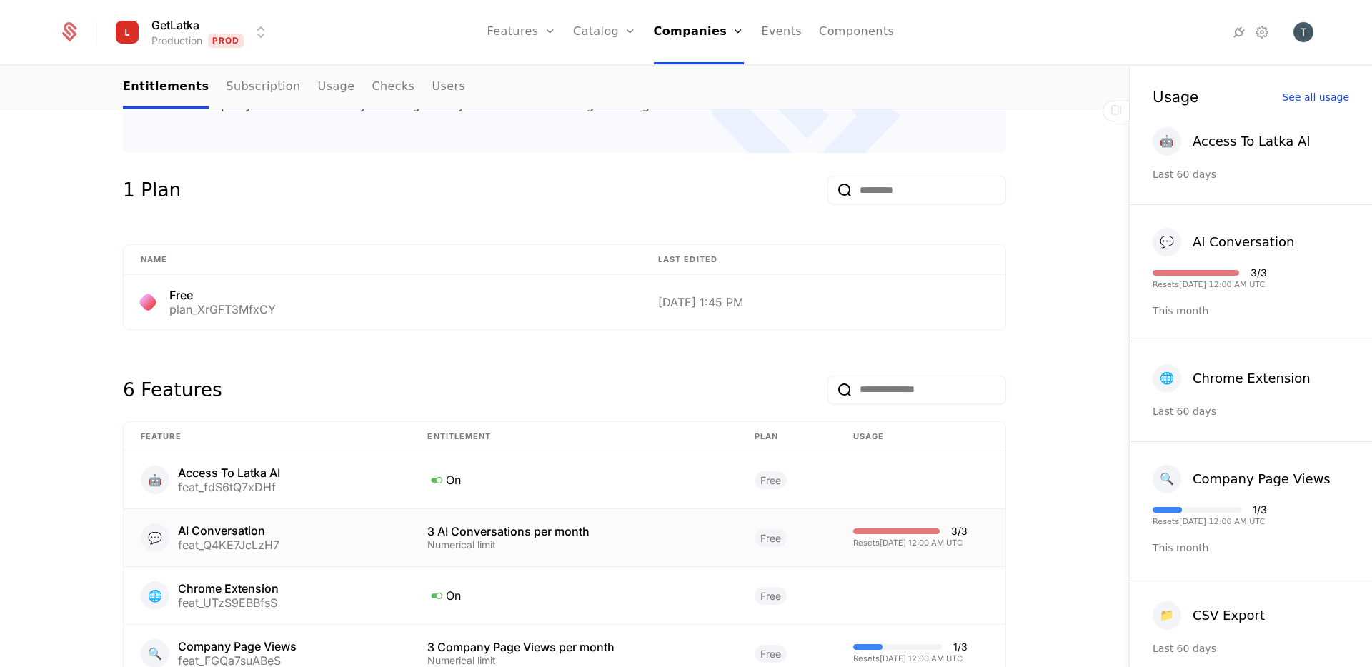
click at [855, 527] on div "3 / 3" at bounding box center [910, 532] width 114 height 10
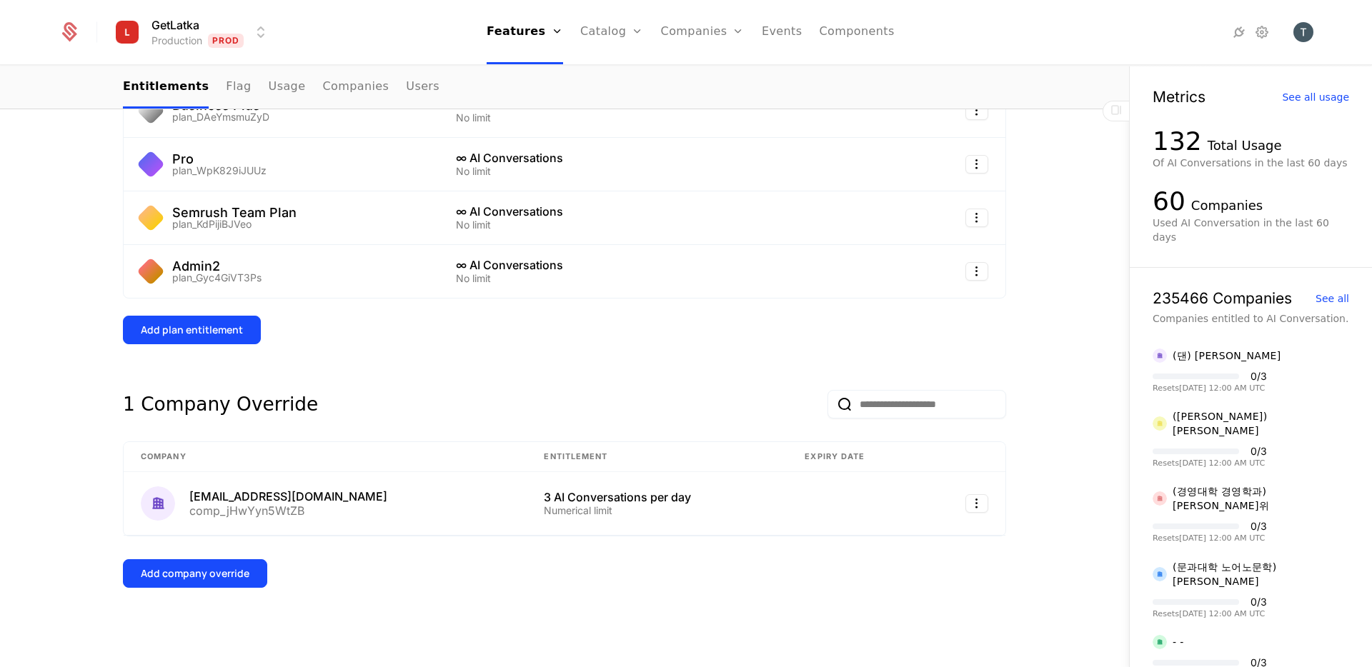
scroll to position [444, 0]
select select "**"
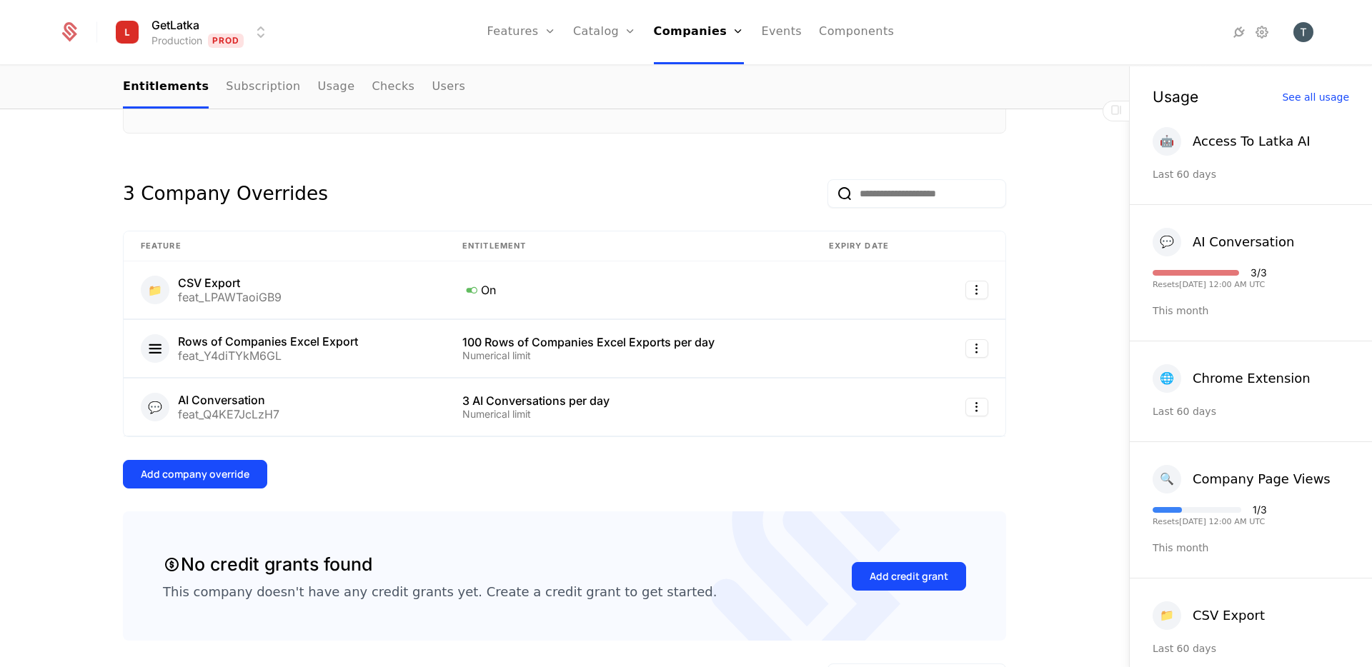
scroll to position [275, 0]
click at [968, 346] on html "GetLatka Production Prod Features Features Flags Catalog Plans Add Ons Credits …" at bounding box center [686, 333] width 1372 height 667
click at [708, 412] on html "GetLatka Production Prod Features Features Flags Catalog Plans Add Ons Credits …" at bounding box center [686, 333] width 1372 height 667
click at [965, 412] on html "GetLatka Production Prod Features Features Flags Catalog Plans Add Ons Credits …" at bounding box center [686, 333] width 1372 height 667
click at [890, 477] on div "Edit" at bounding box center [881, 476] width 36 height 20
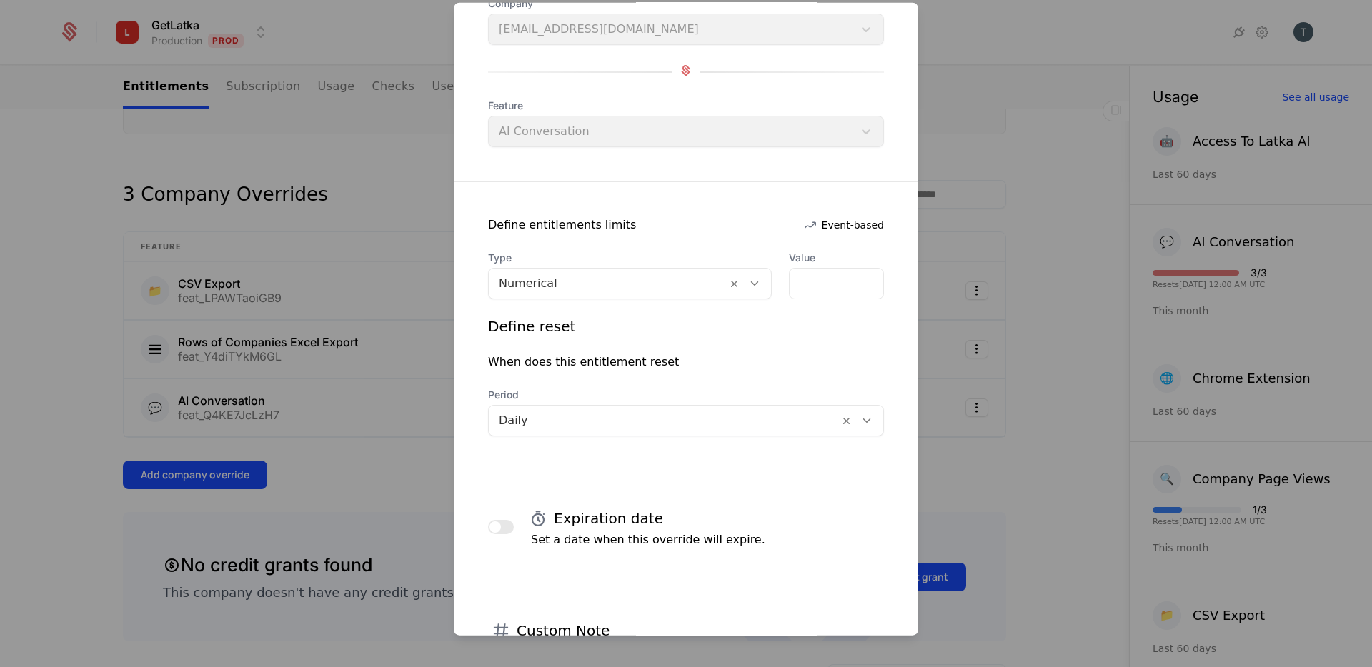
scroll to position [110, 0]
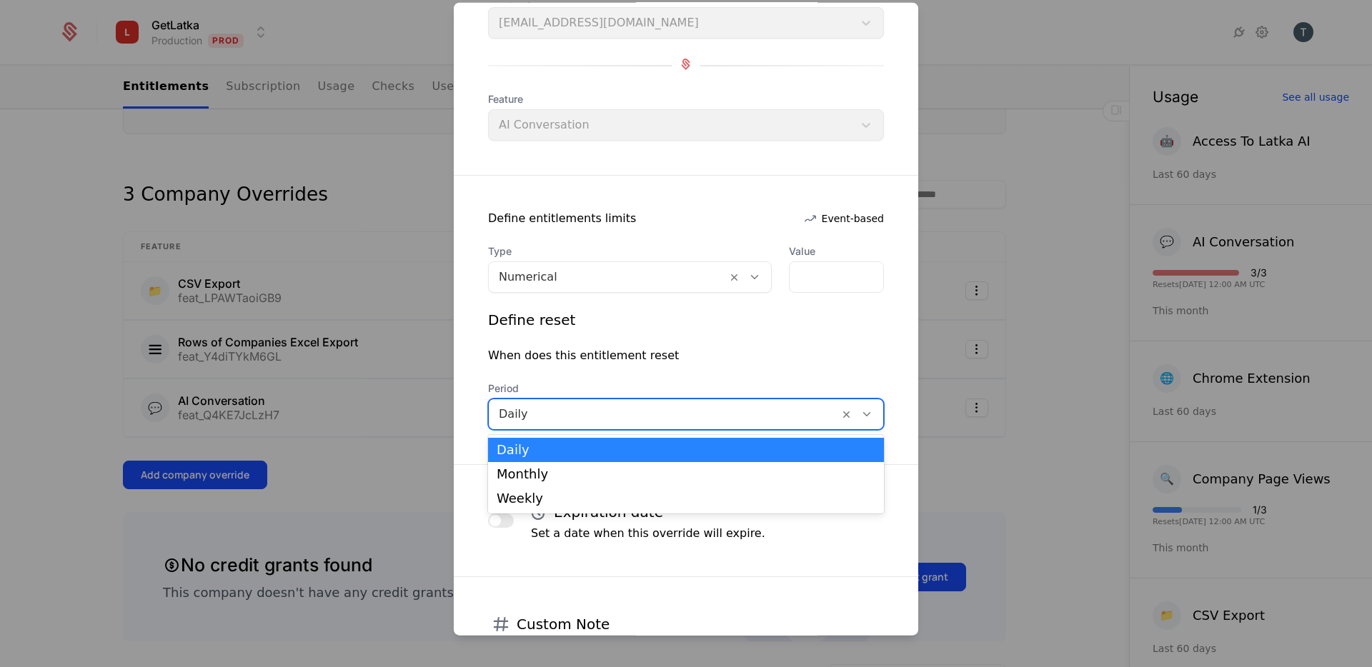
click at [755, 420] on div at bounding box center [664, 414] width 330 height 20
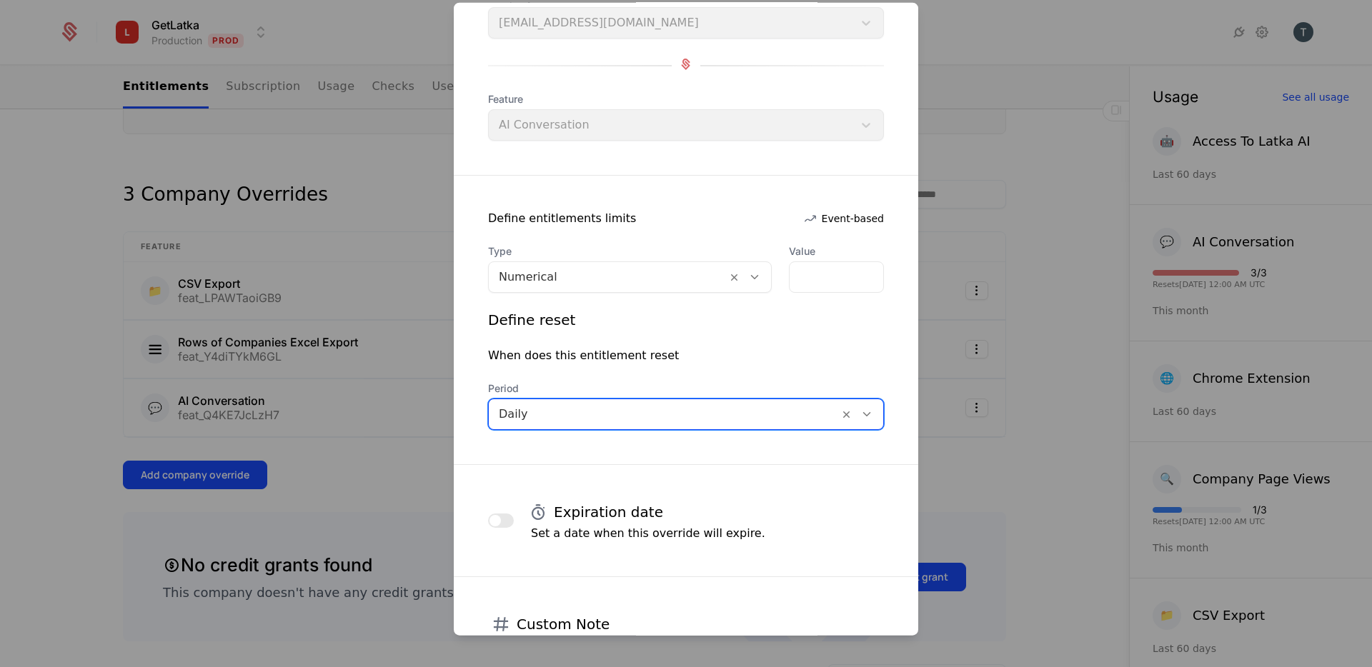
click at [755, 420] on div at bounding box center [664, 414] width 330 height 20
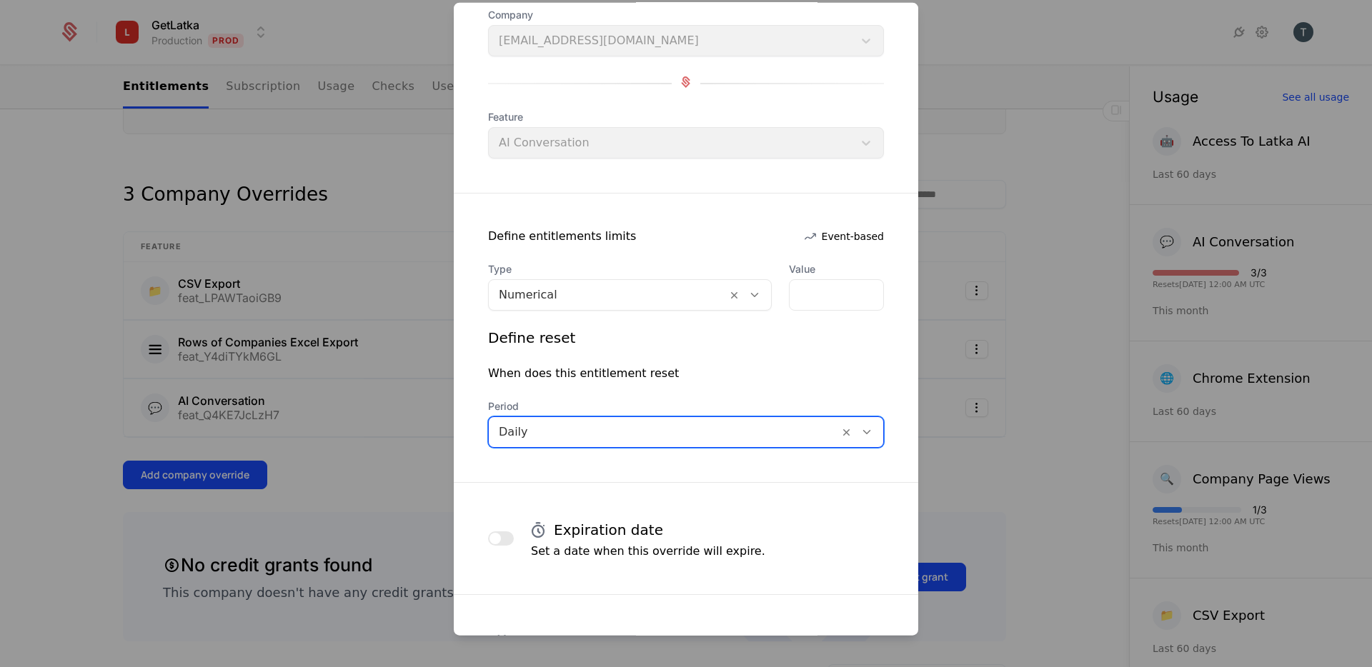
scroll to position [89, 0]
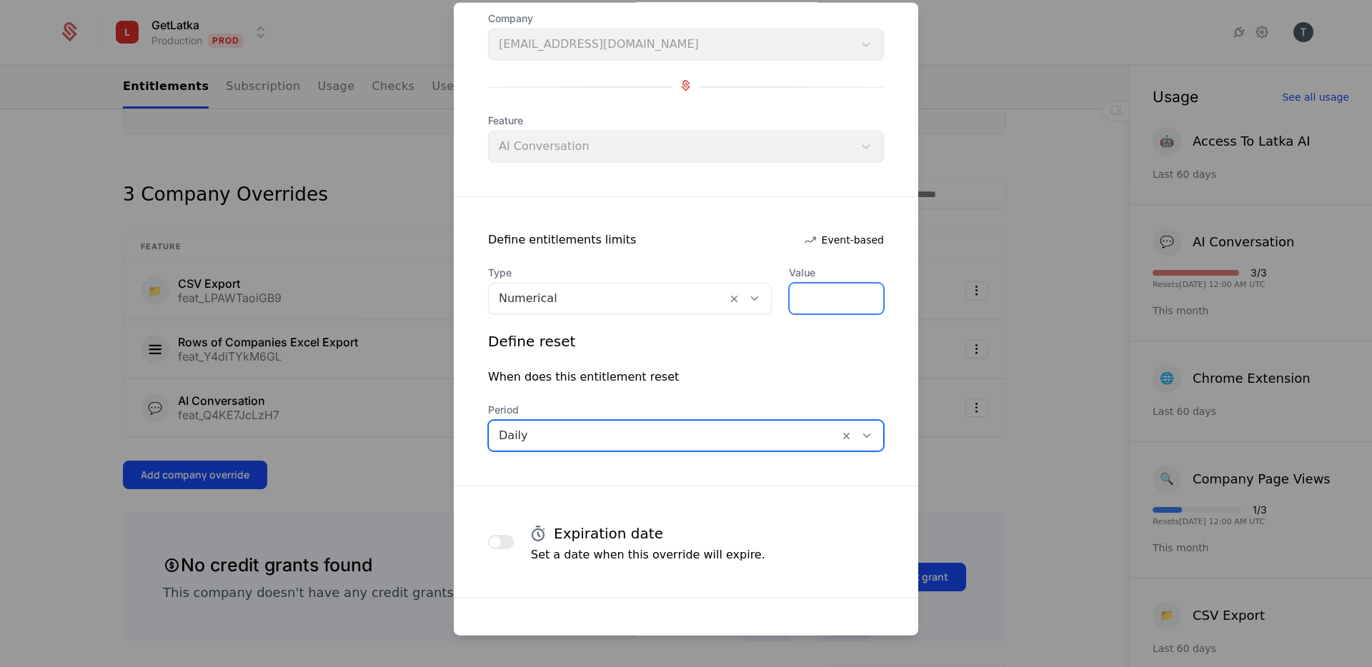
click at [801, 289] on input "*" at bounding box center [837, 299] width 94 height 30
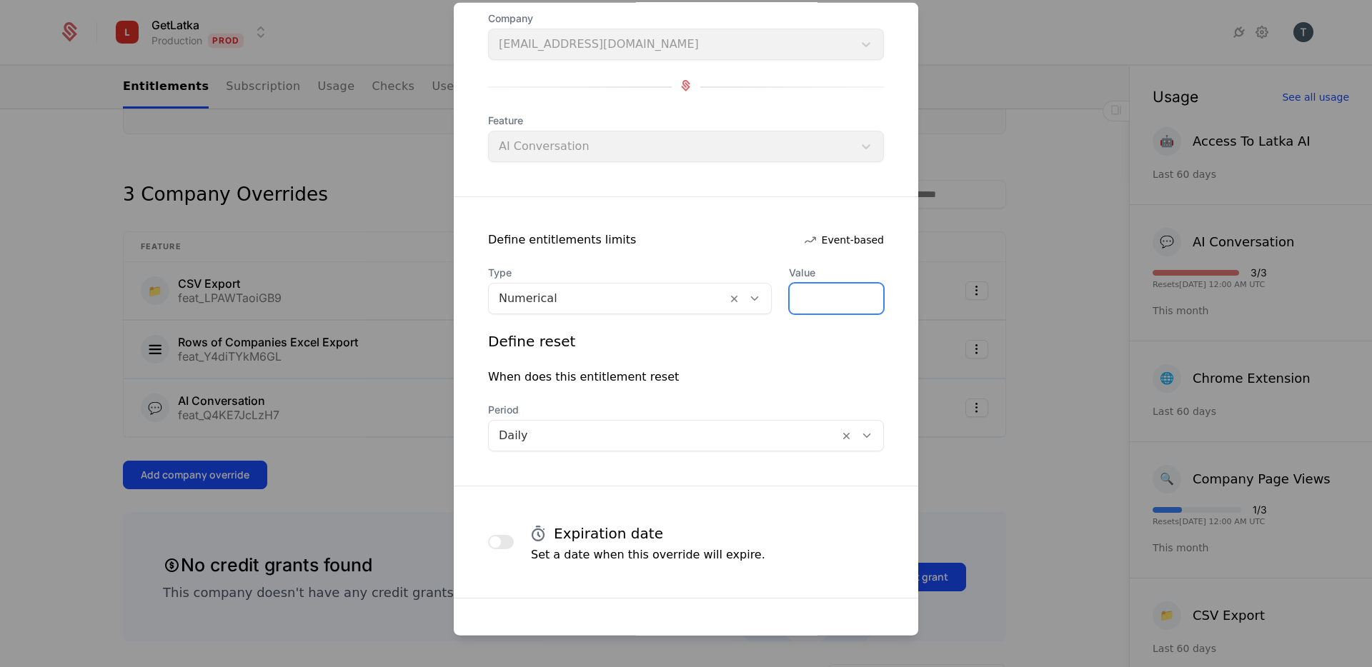
type input "*"
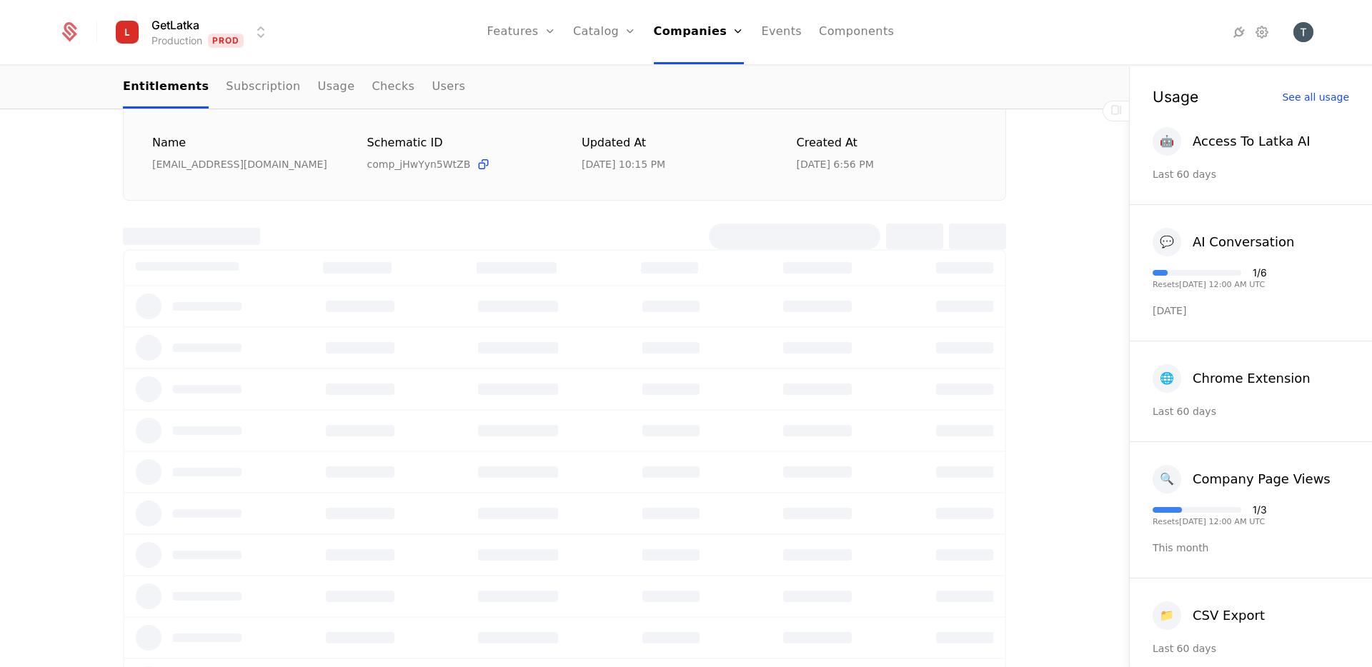
select select "**"
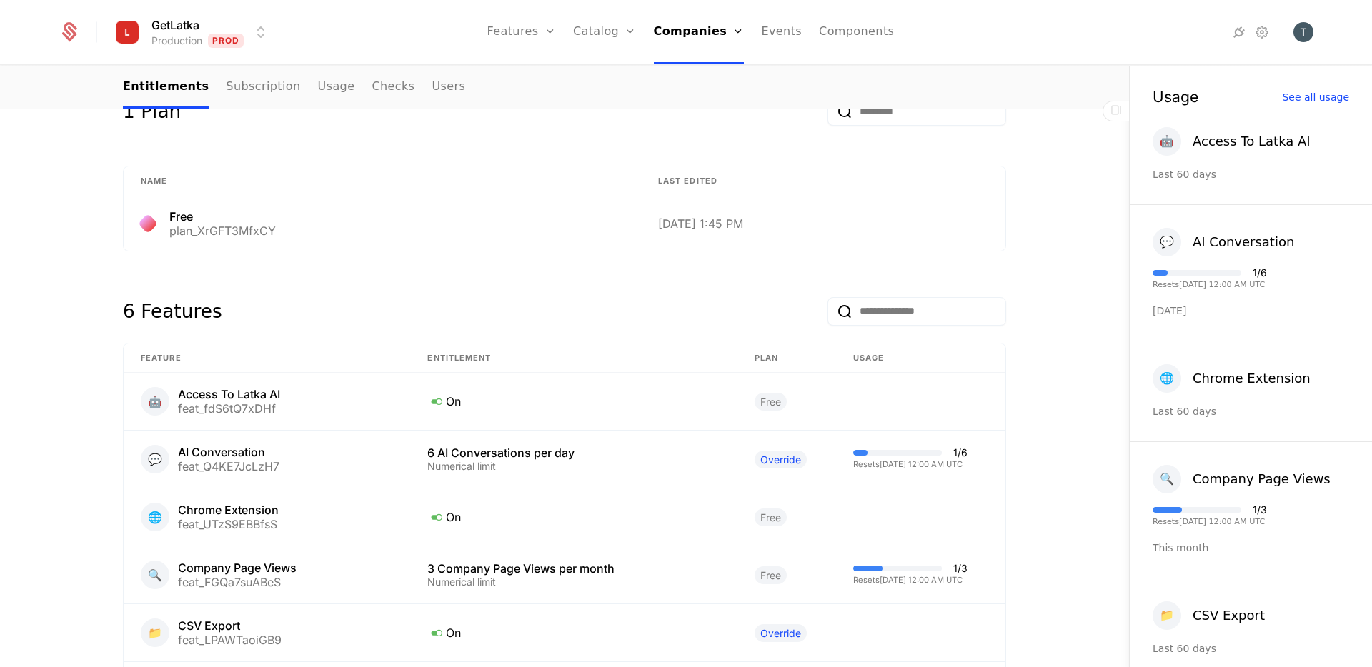
scroll to position [946, 0]
